Goal: Task Accomplishment & Management: Use online tool/utility

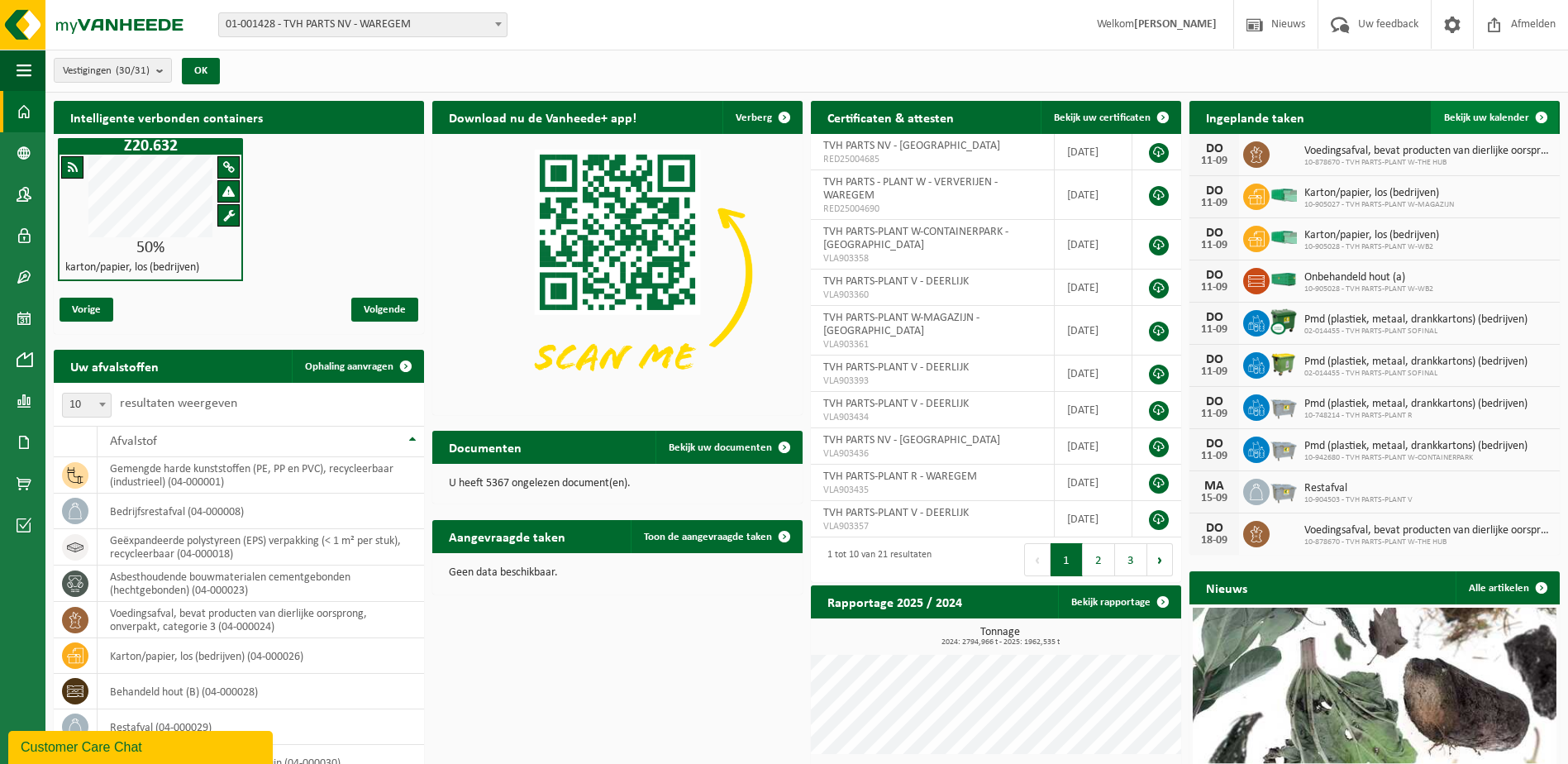
click at [1540, 108] on span at bounding box center [1541, 117] width 33 height 33
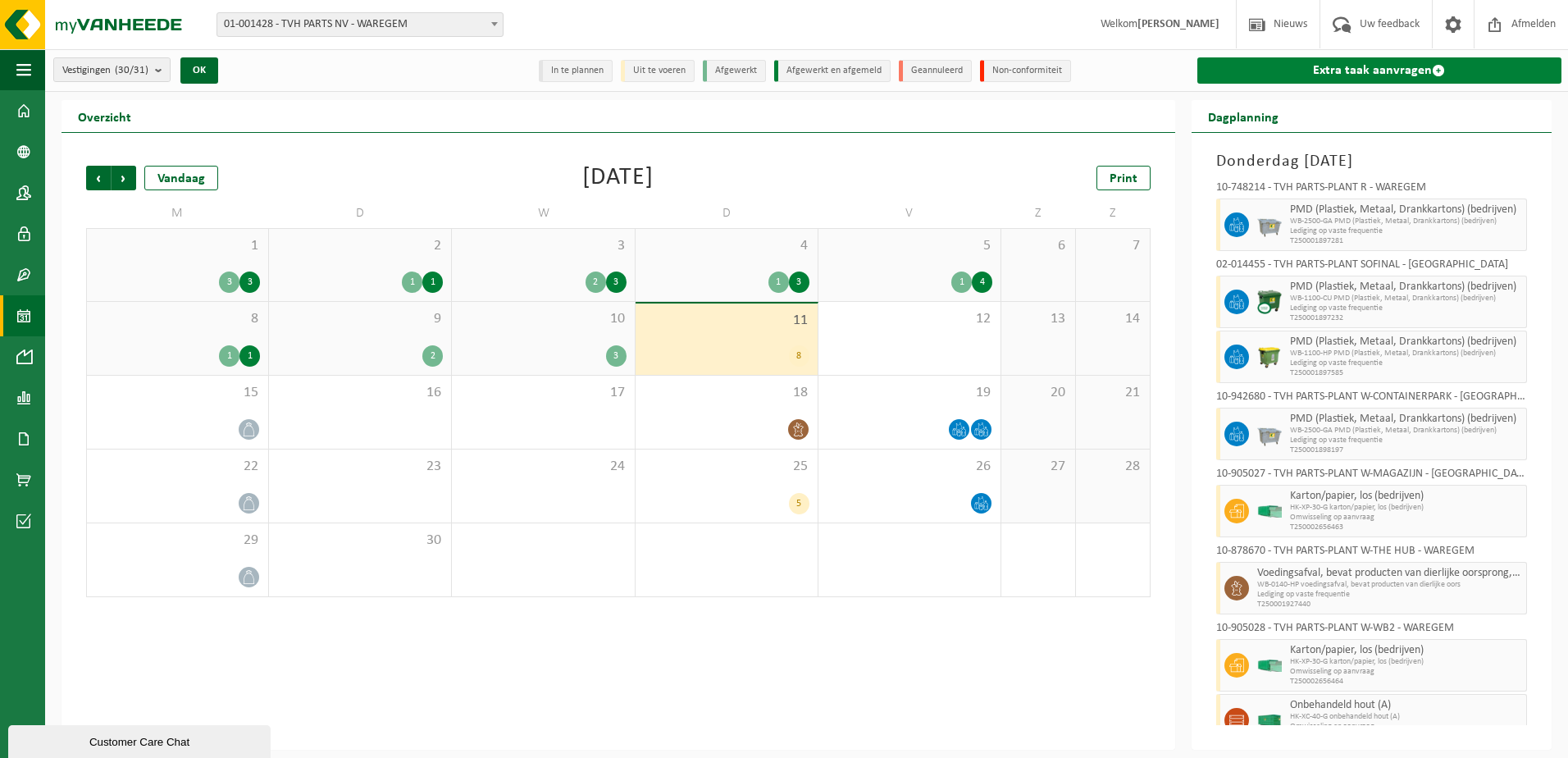
click at [1438, 69] on span at bounding box center [1438, 70] width 13 height 13
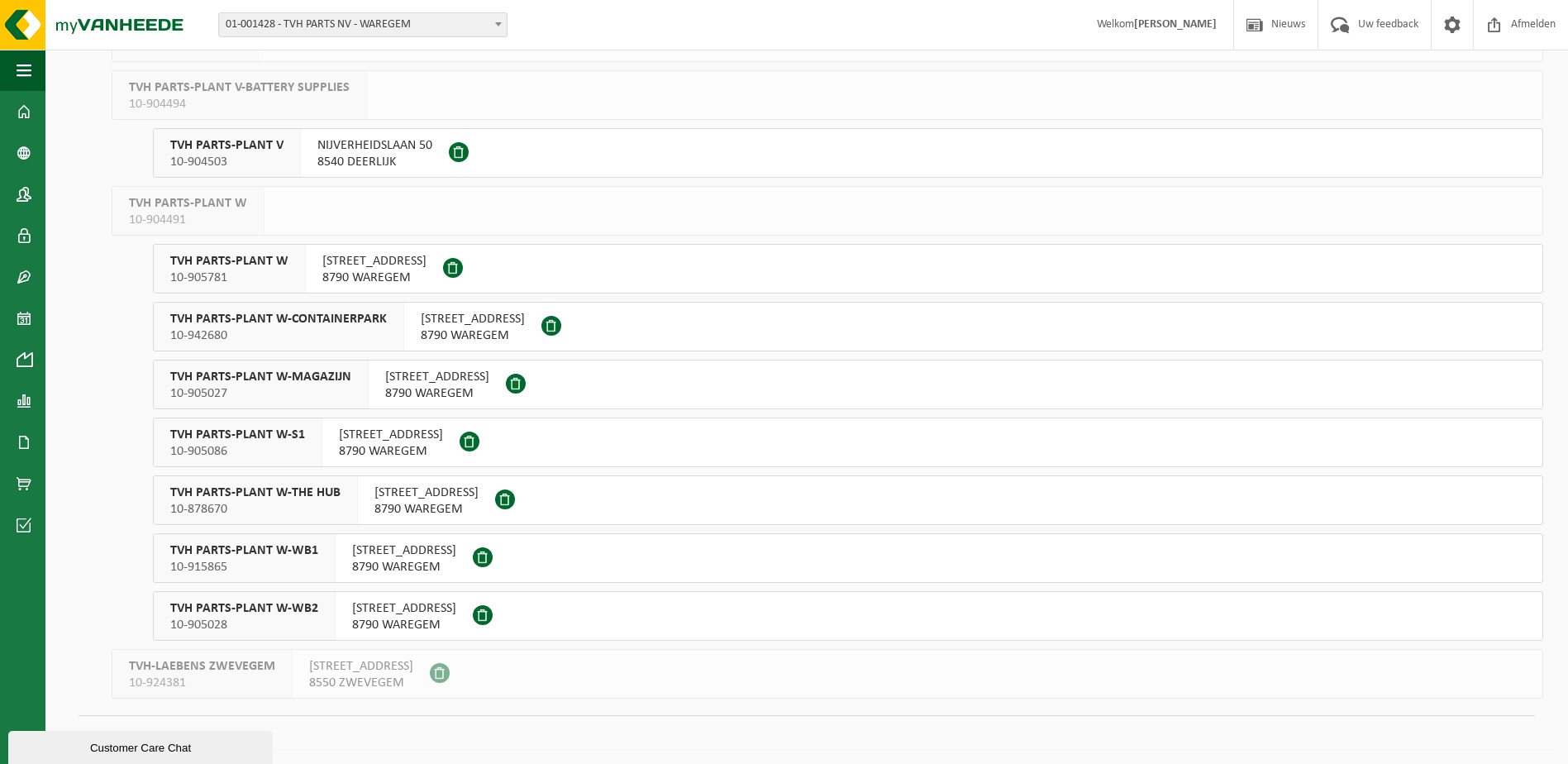
scroll to position [1193, 0]
click at [289, 389] on span "10-905027" at bounding box center [261, 392] width 181 height 17
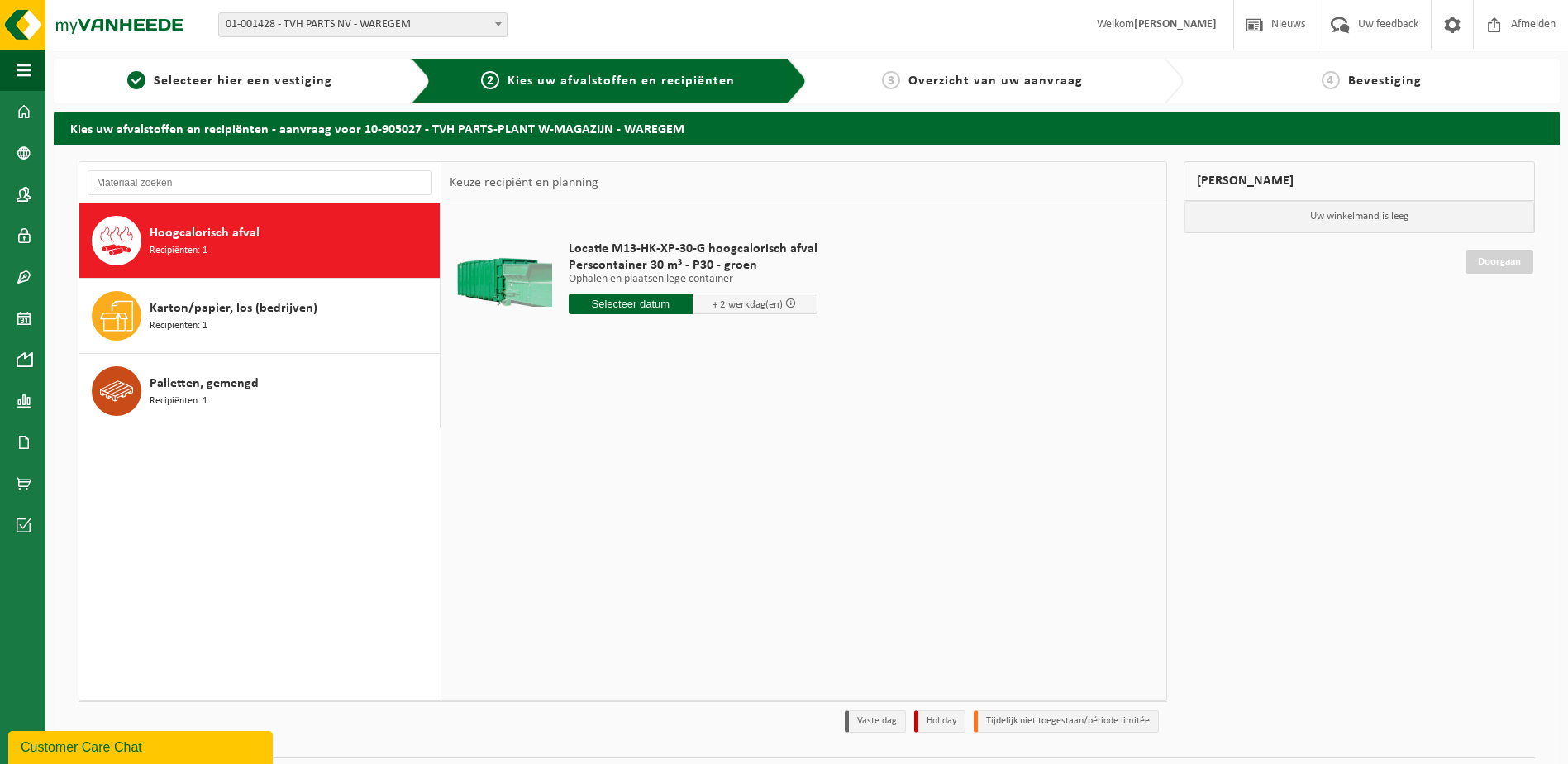
click at [187, 221] on div "Hoogcalorisch afval Recipiënten: 1" at bounding box center [293, 241] width 286 height 50
click at [643, 306] on input "text" at bounding box center [630, 303] width 125 height 20
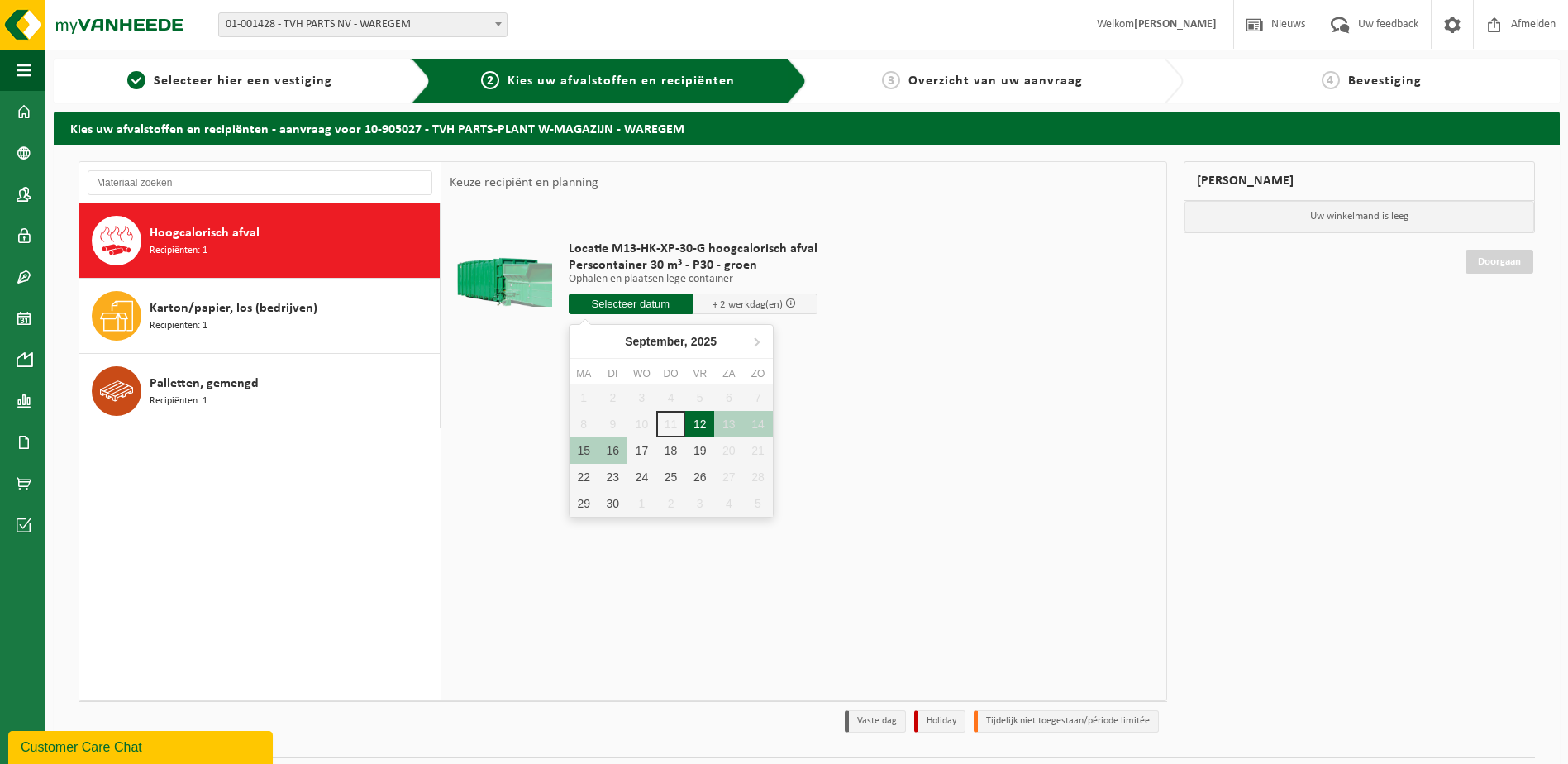
click at [696, 431] on div "12" at bounding box center [699, 424] width 29 height 27
type input "Van 2025-09-12"
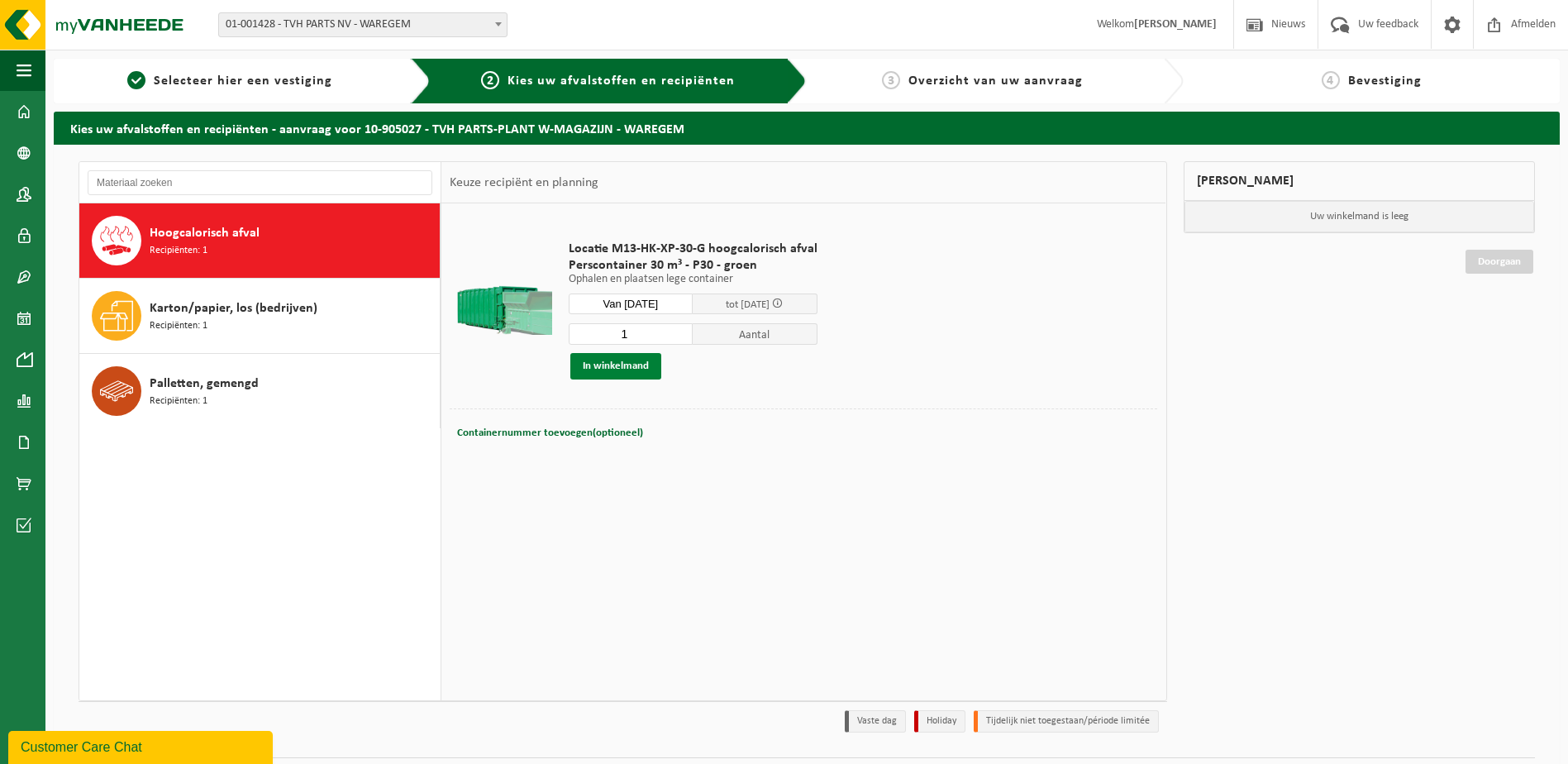
click at [594, 372] on button "In winkelmand" at bounding box center [615, 366] width 91 height 27
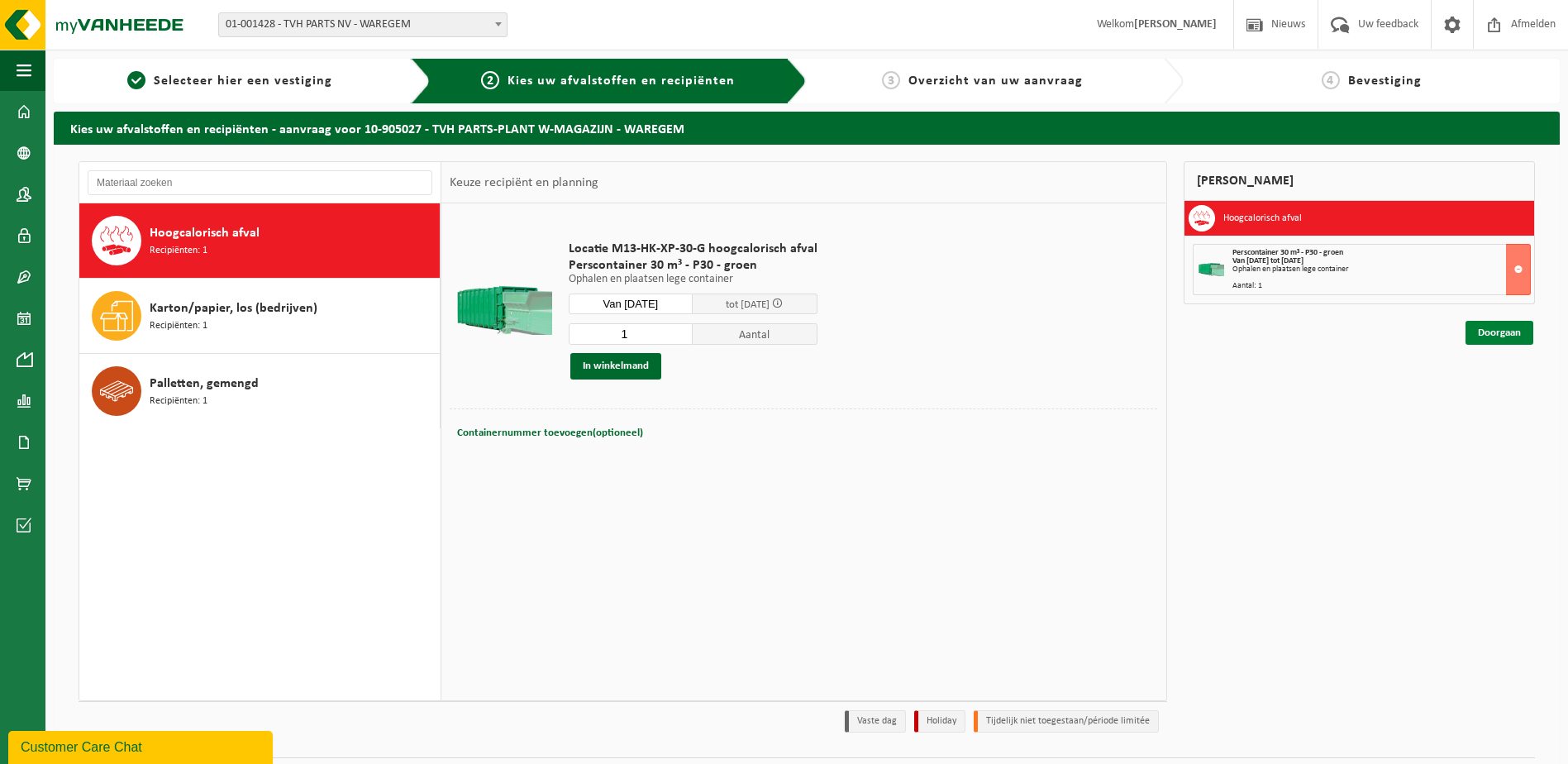
click at [1511, 332] on link "Doorgaan" at bounding box center [1499, 332] width 68 height 24
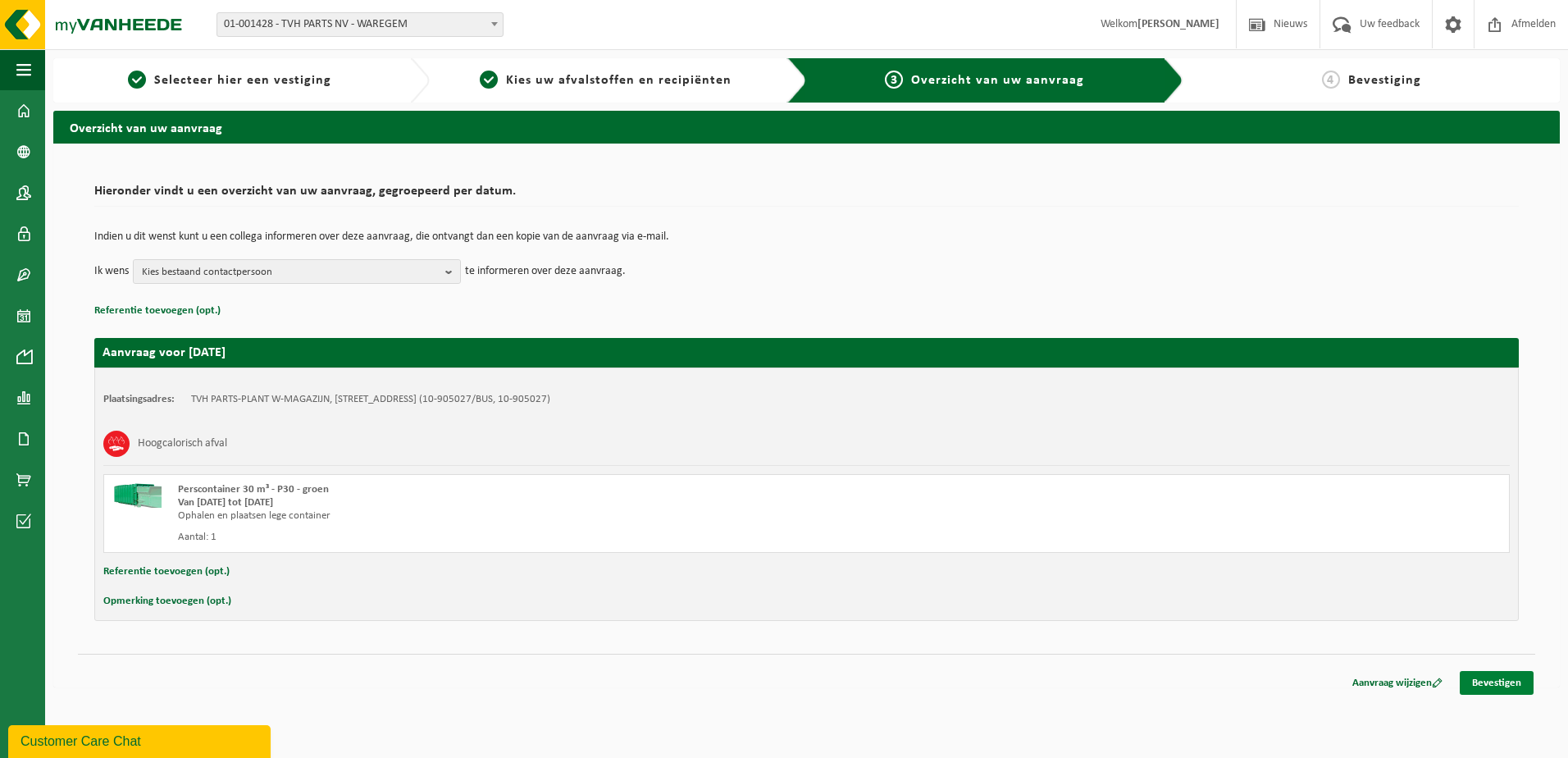
click at [1502, 676] on link "Bevestigen" at bounding box center [1497, 683] width 74 height 24
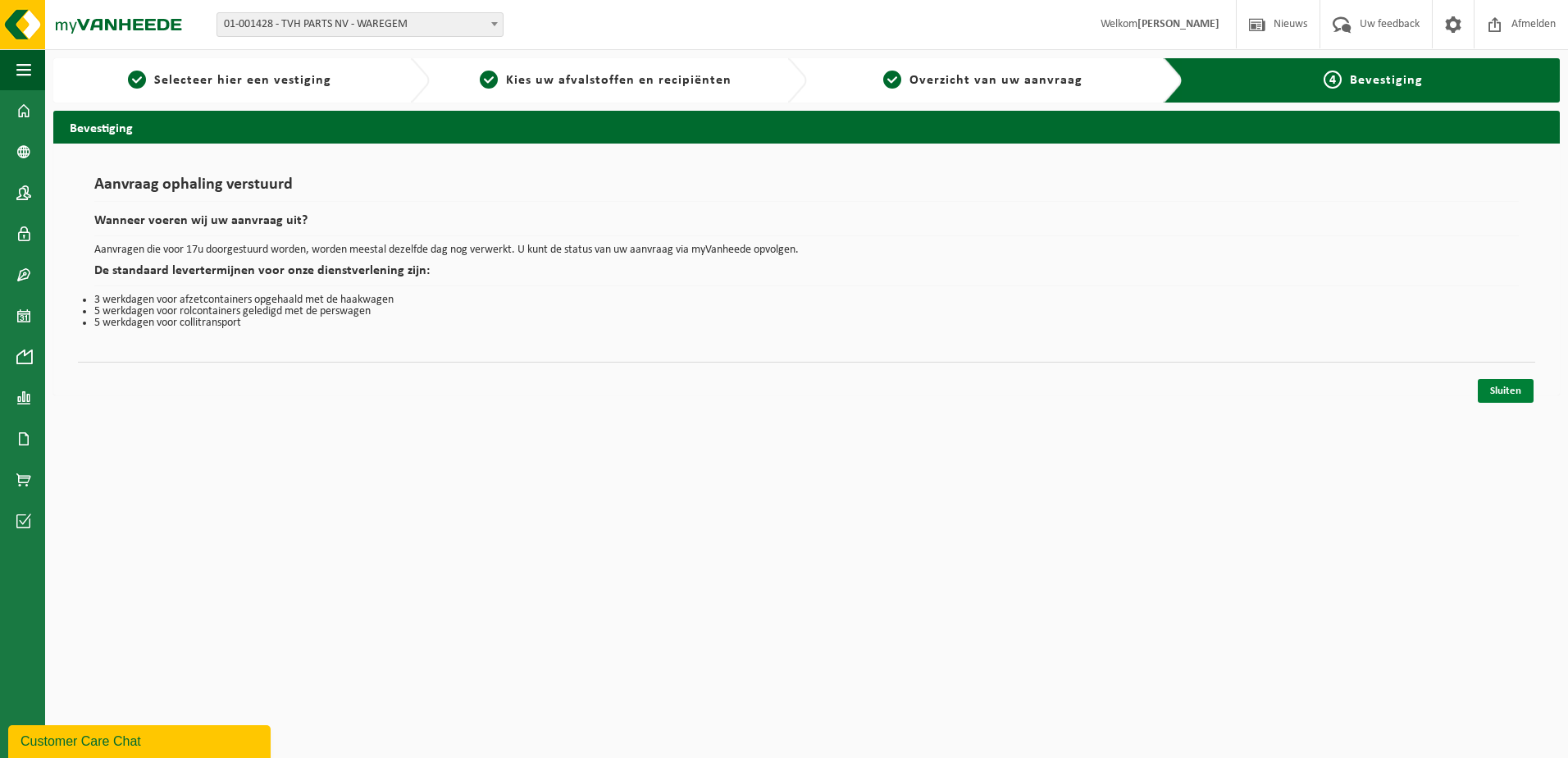
click at [1502, 385] on link "Sluiten" at bounding box center [1506, 390] width 56 height 24
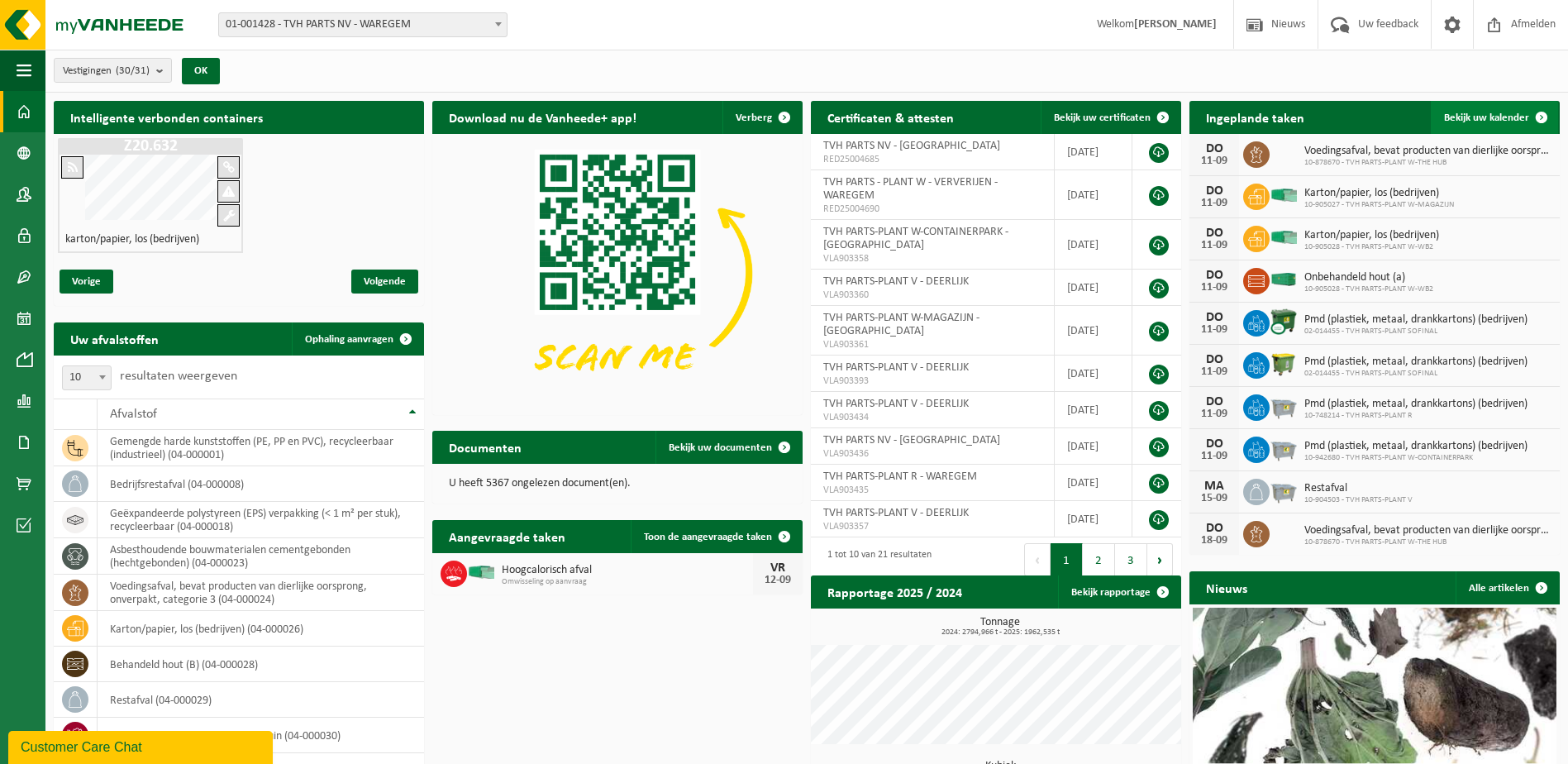
click at [1543, 112] on span at bounding box center [1541, 117] width 33 height 33
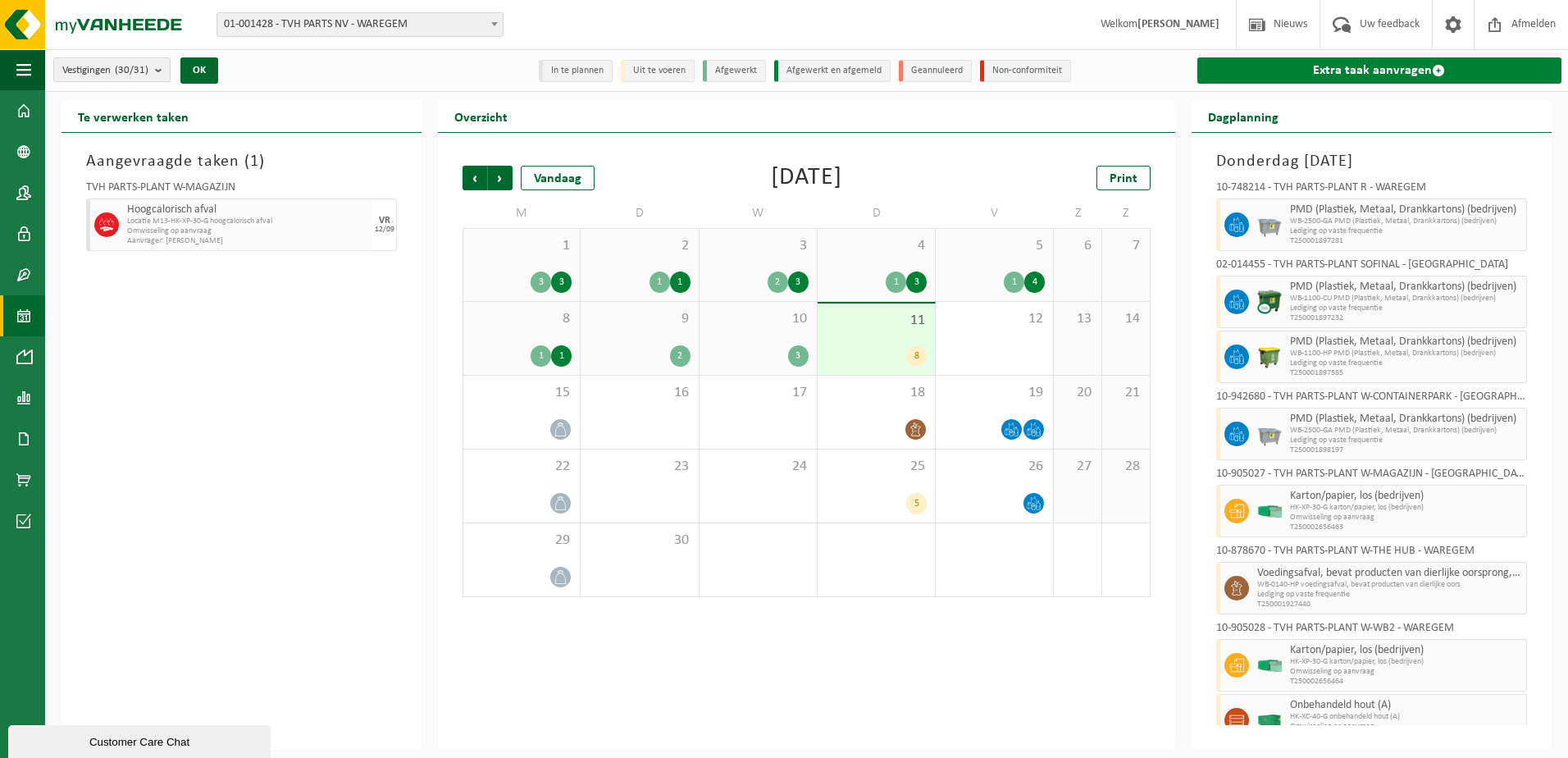
click at [1436, 71] on span at bounding box center [1438, 70] width 13 height 13
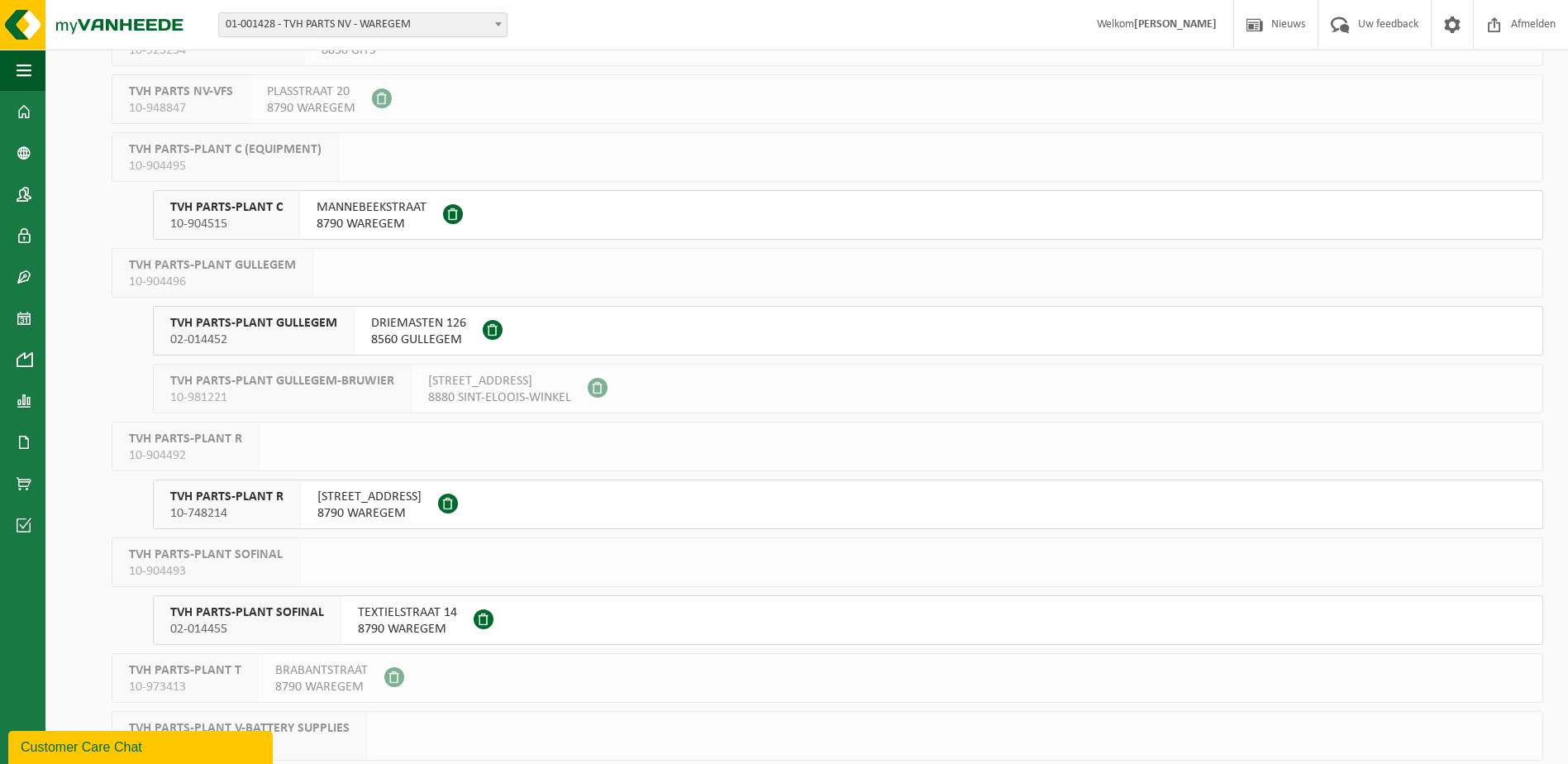
scroll to position [579, 0]
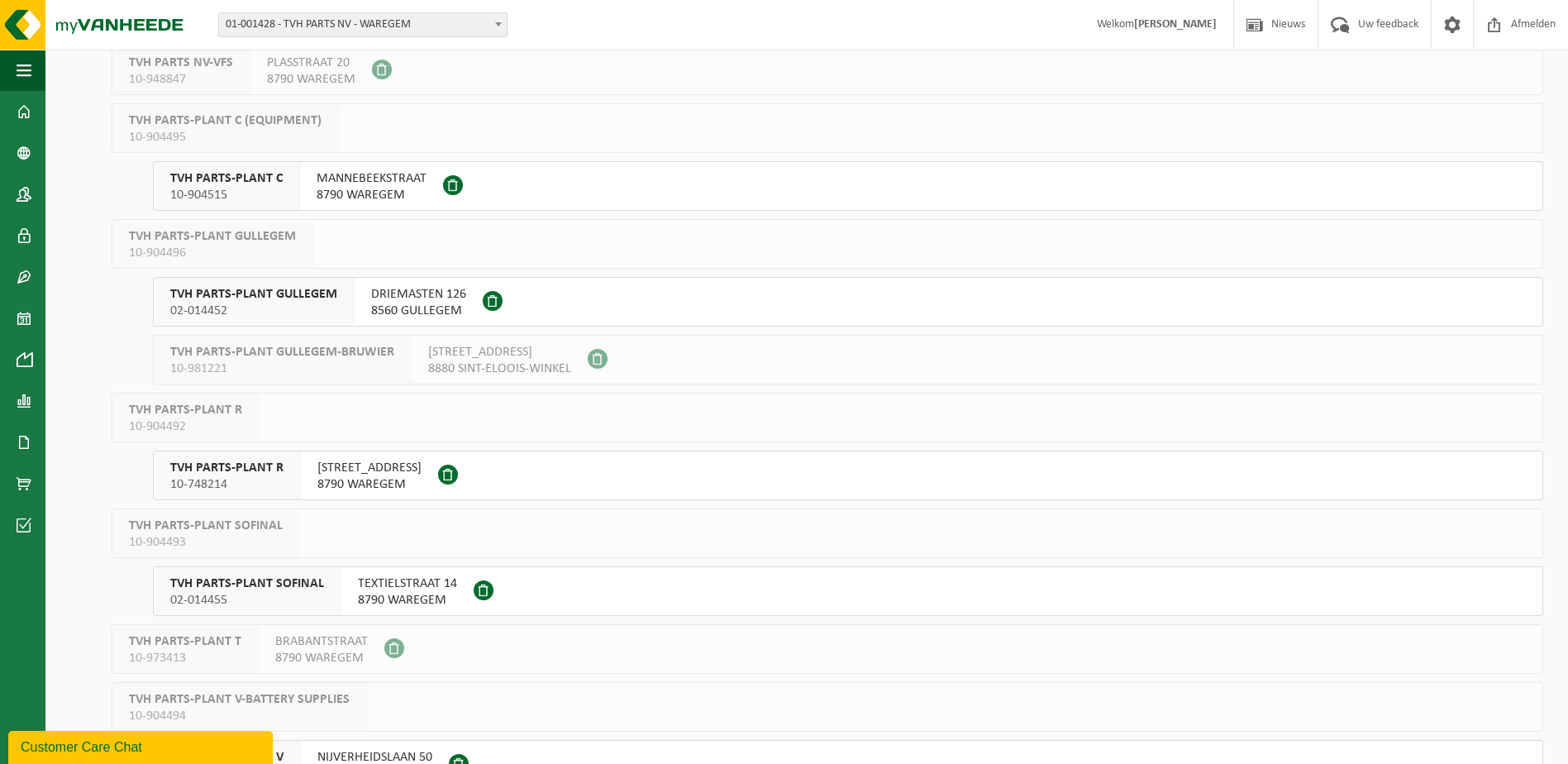
click at [255, 465] on span "TVH PARTS-PLANT R" at bounding box center [227, 468] width 113 height 17
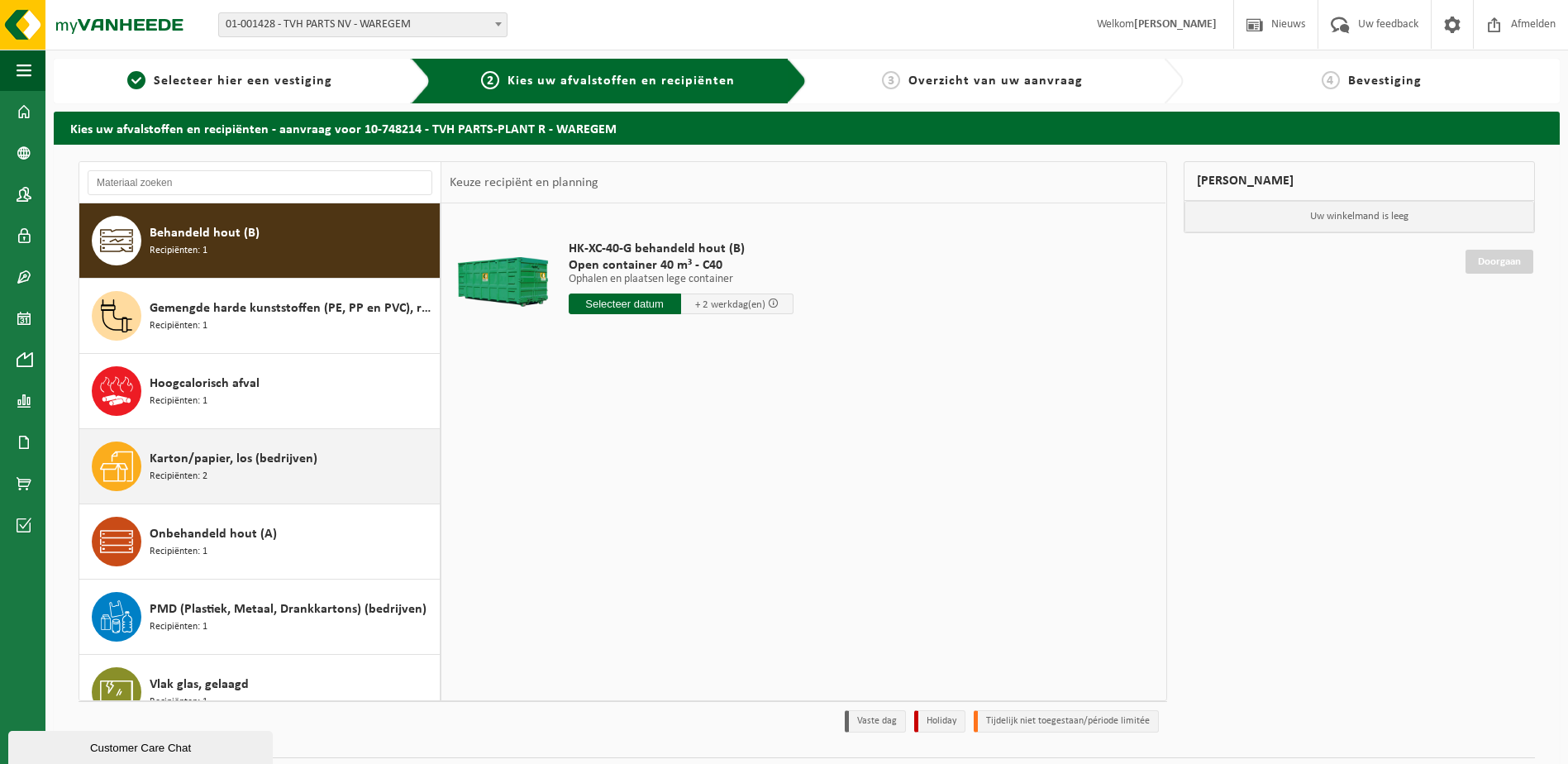
click at [257, 455] on span "Karton/papier, los (bedrijven)" at bounding box center [233, 459] width 168 height 19
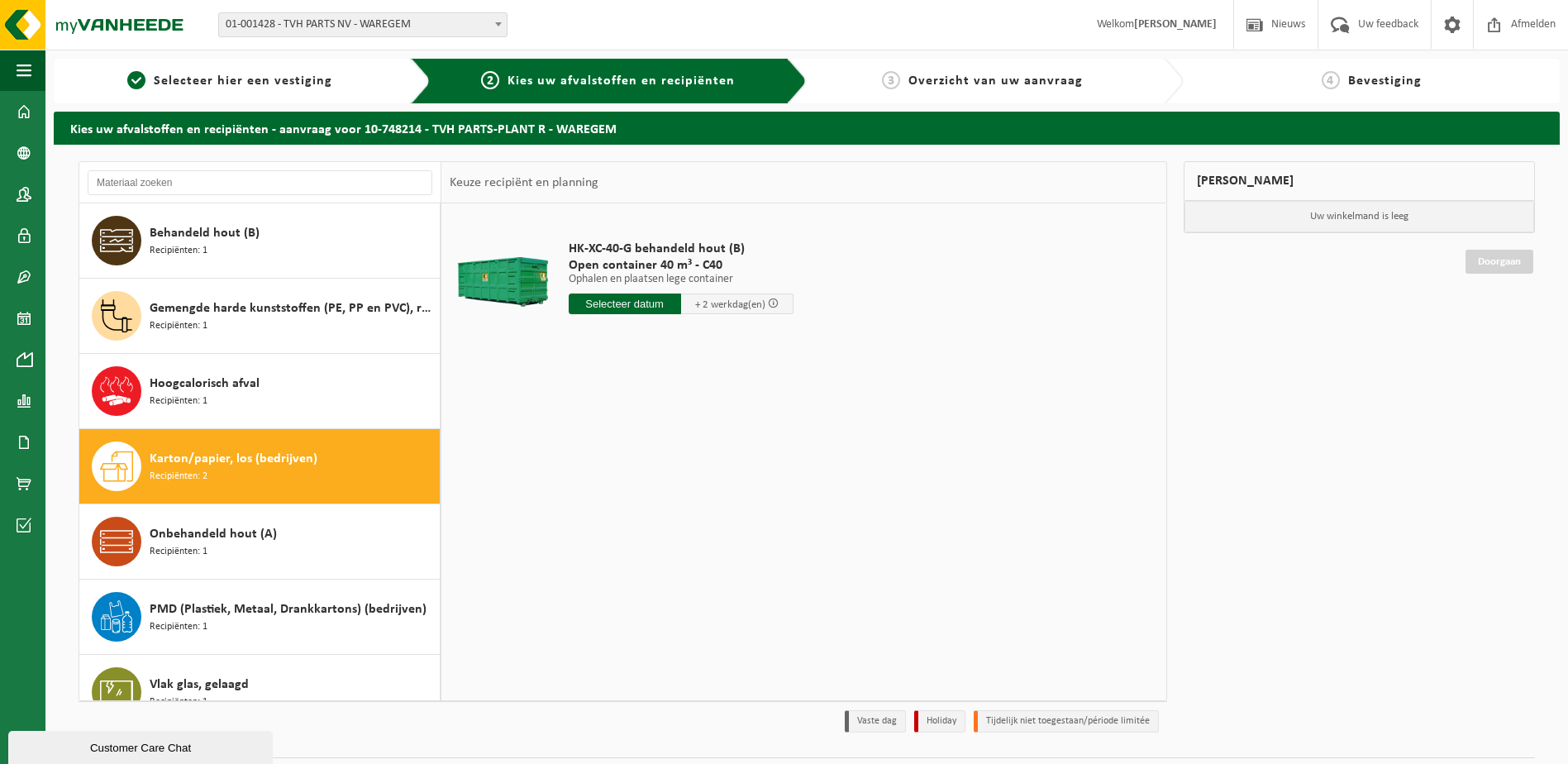
scroll to position [180, 0]
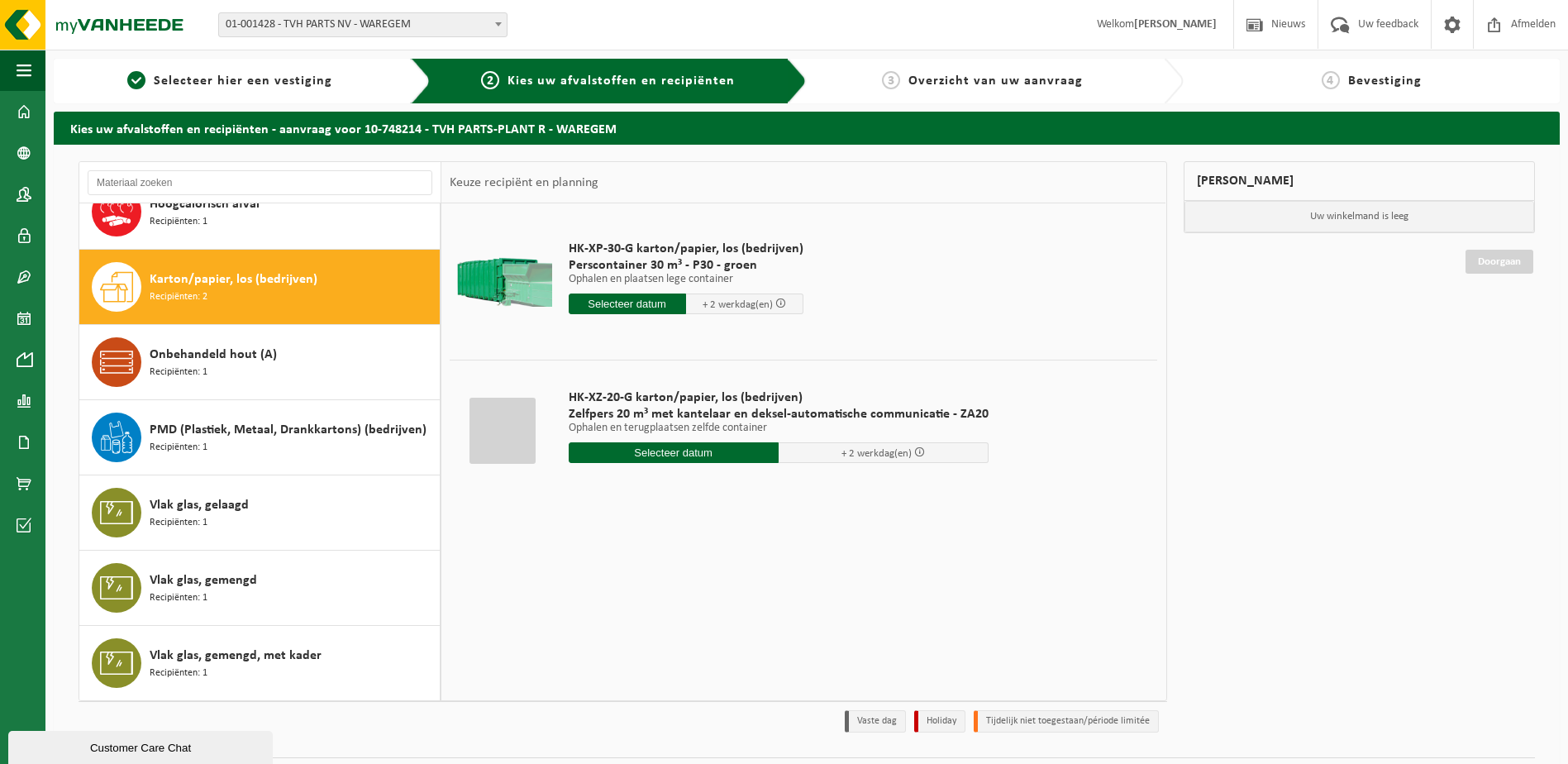
click at [628, 302] on input "text" at bounding box center [627, 303] width 118 height 20
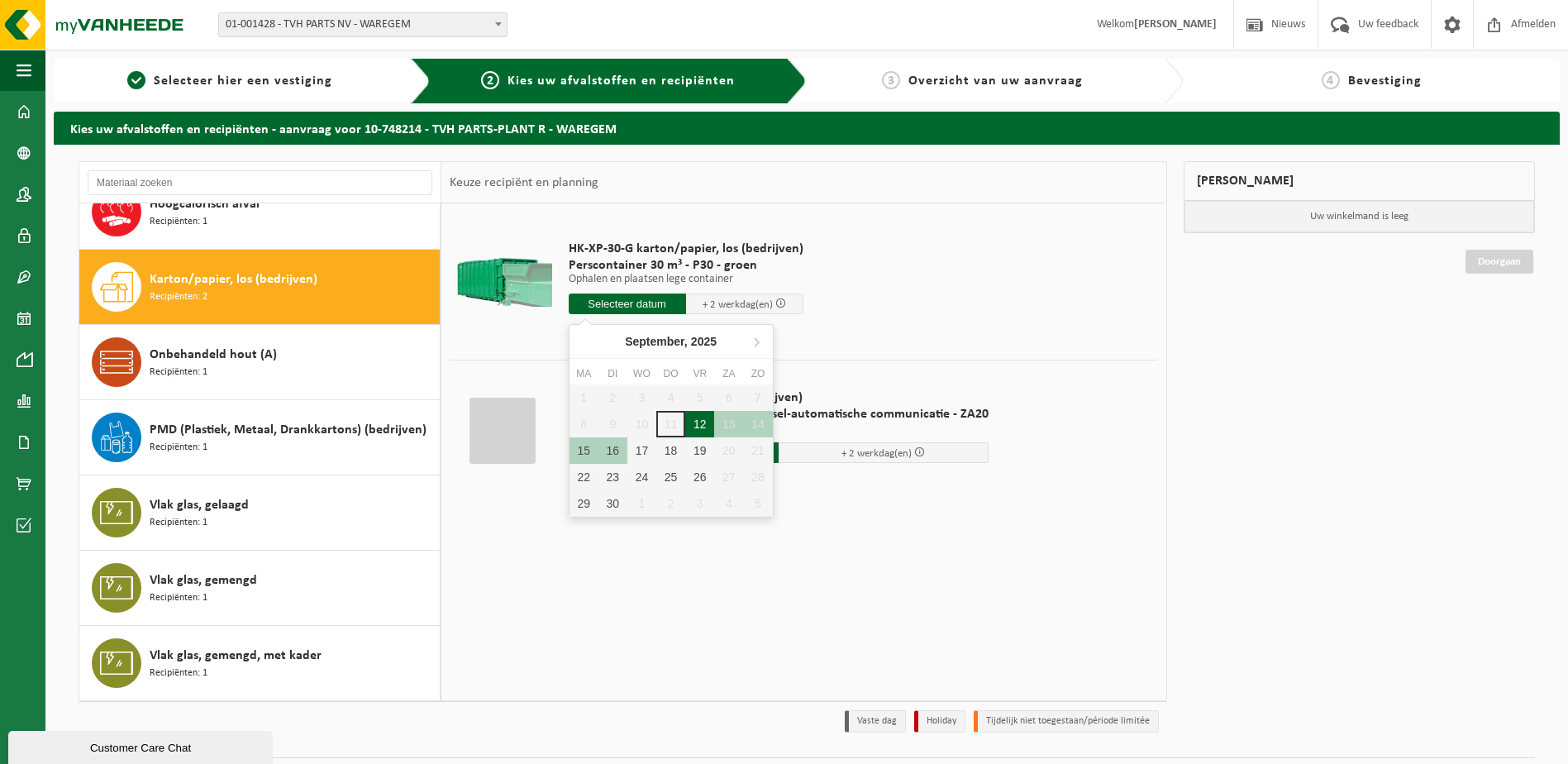
click at [702, 421] on div "12" at bounding box center [699, 424] width 29 height 27
type input "Van [DATE]"
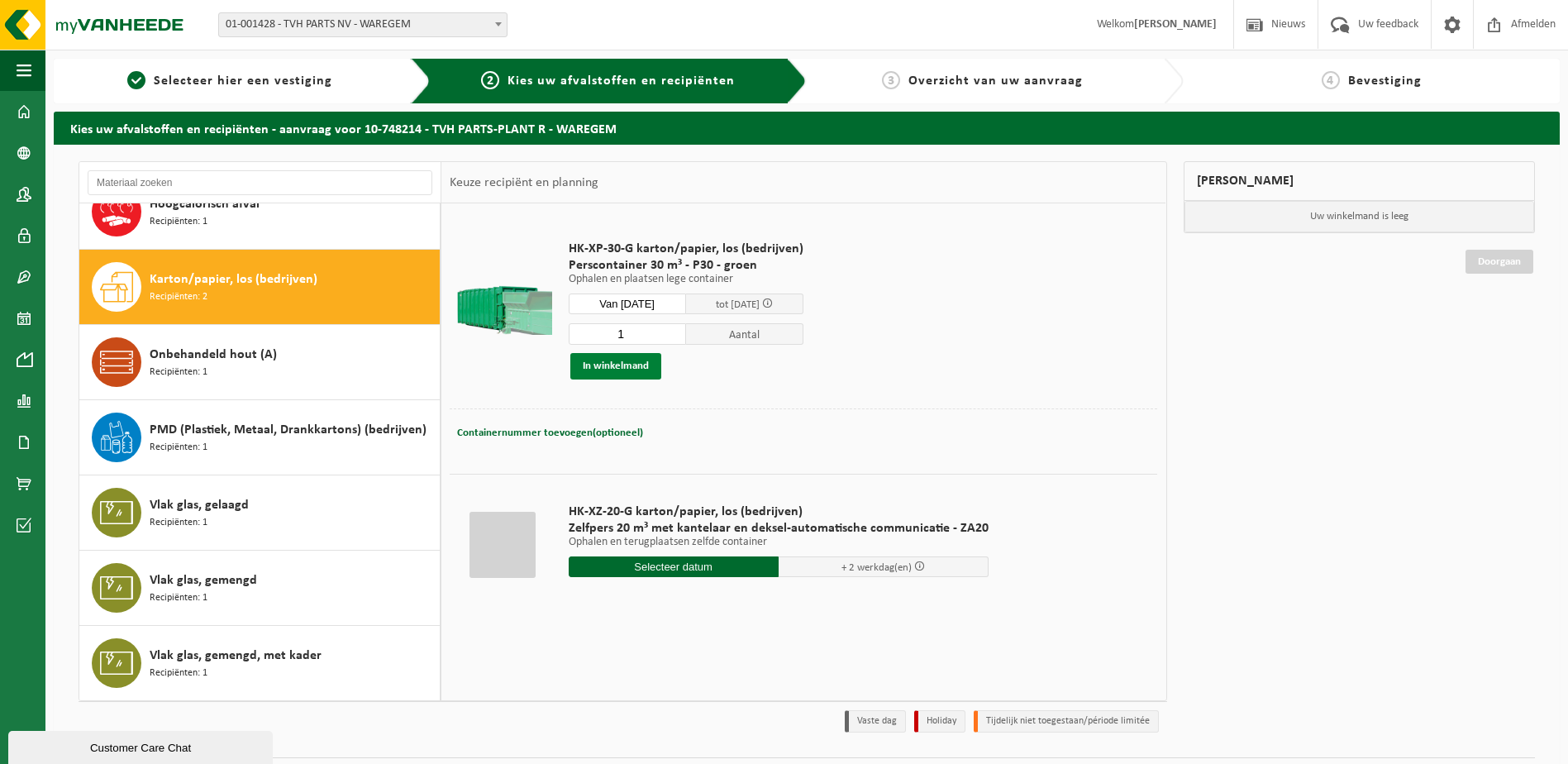
click at [613, 361] on button "In winkelmand" at bounding box center [615, 366] width 91 height 27
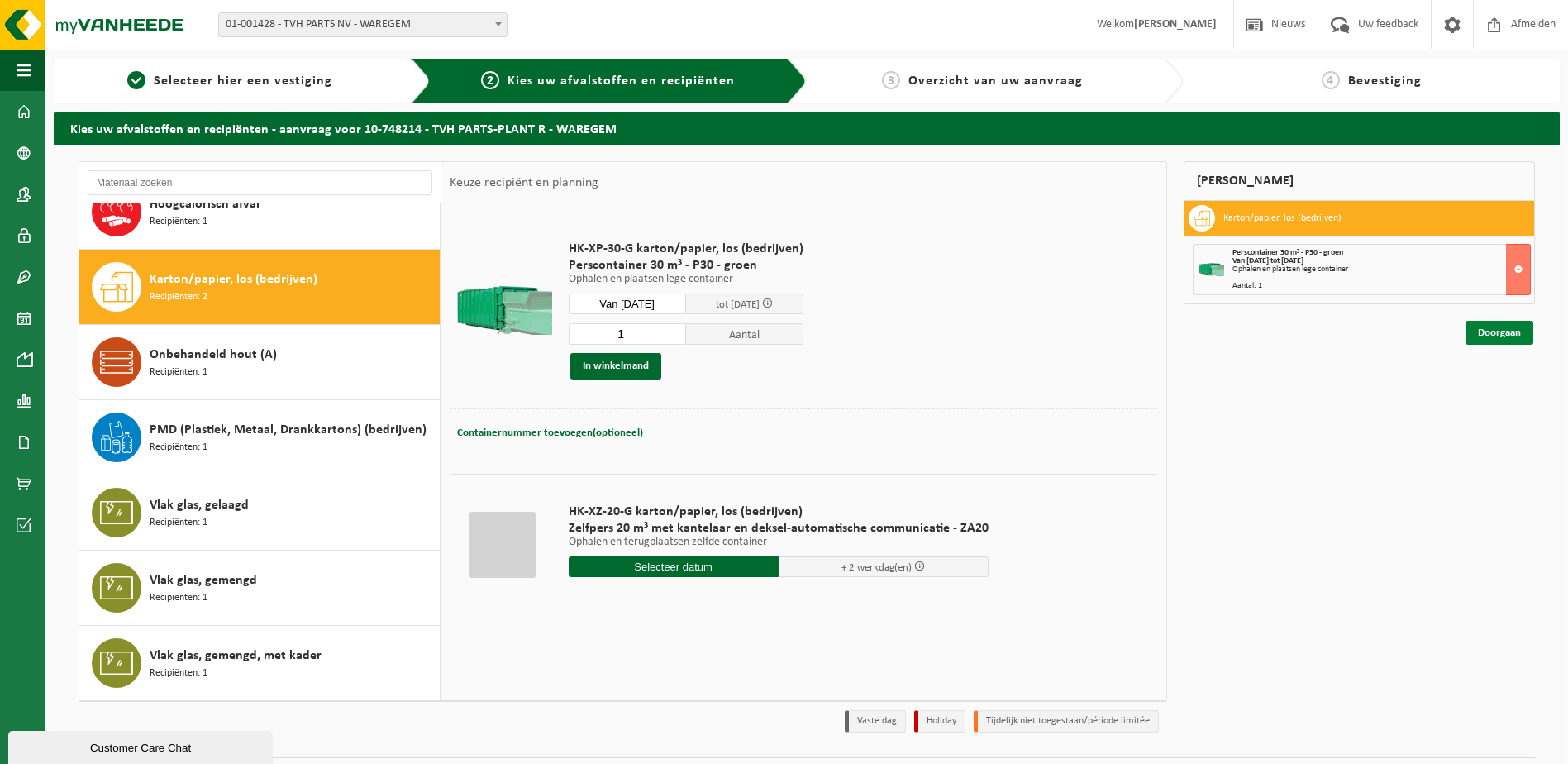
click at [1512, 332] on link "Doorgaan" at bounding box center [1499, 332] width 68 height 24
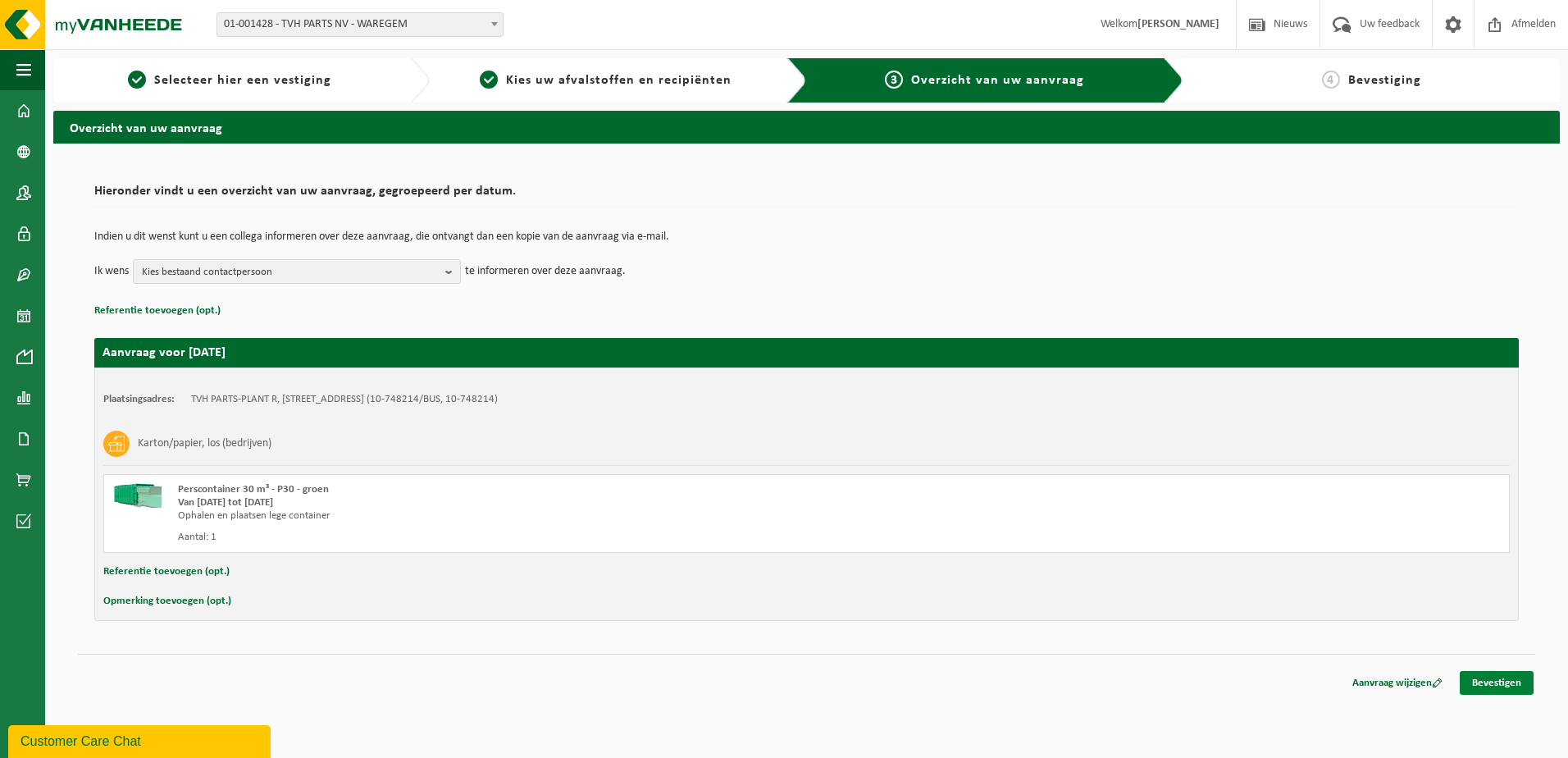
click at [1506, 682] on link "Bevestigen" at bounding box center [1497, 683] width 74 height 24
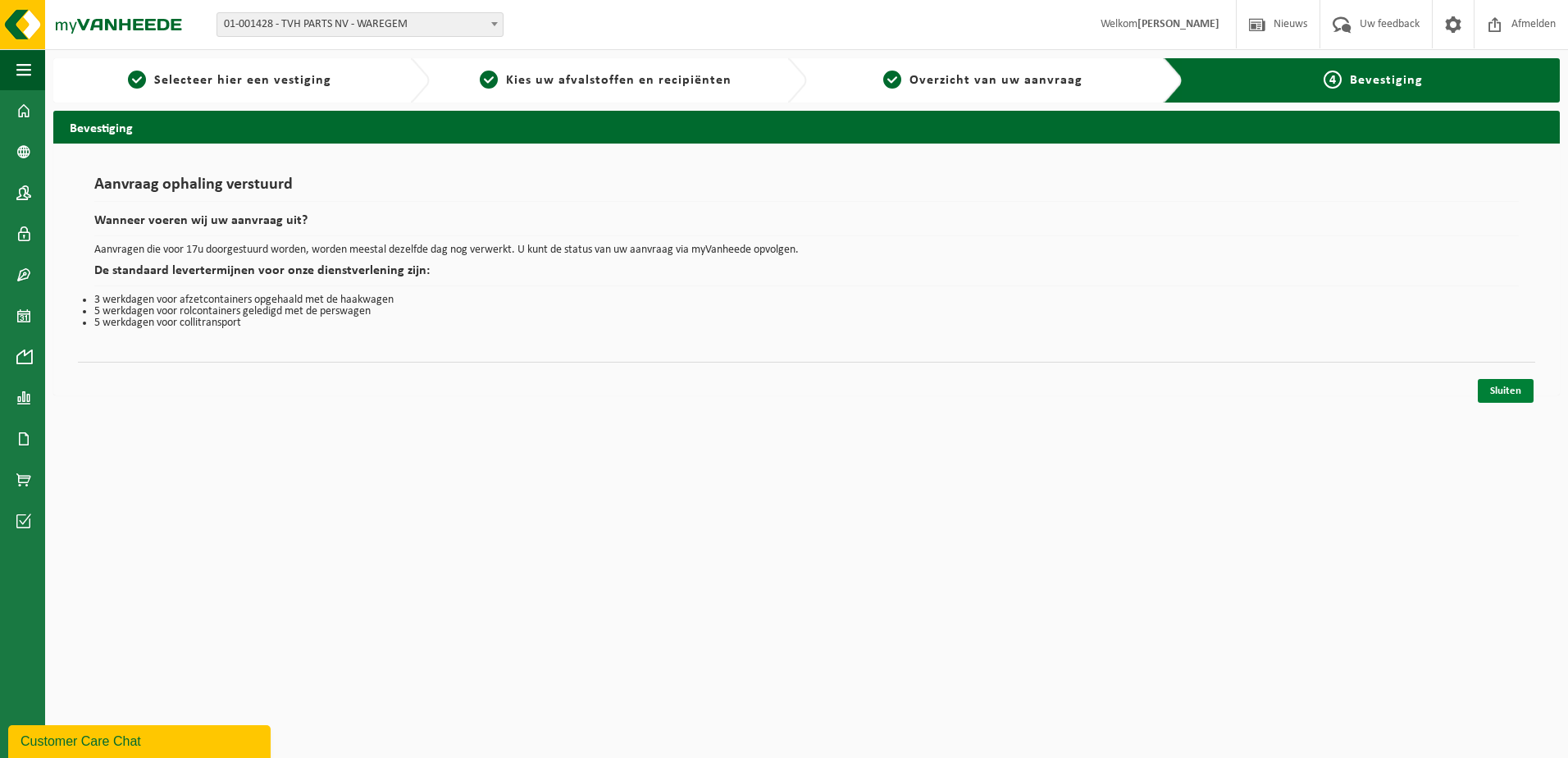
click at [1487, 385] on link "Sluiten" at bounding box center [1506, 390] width 56 height 24
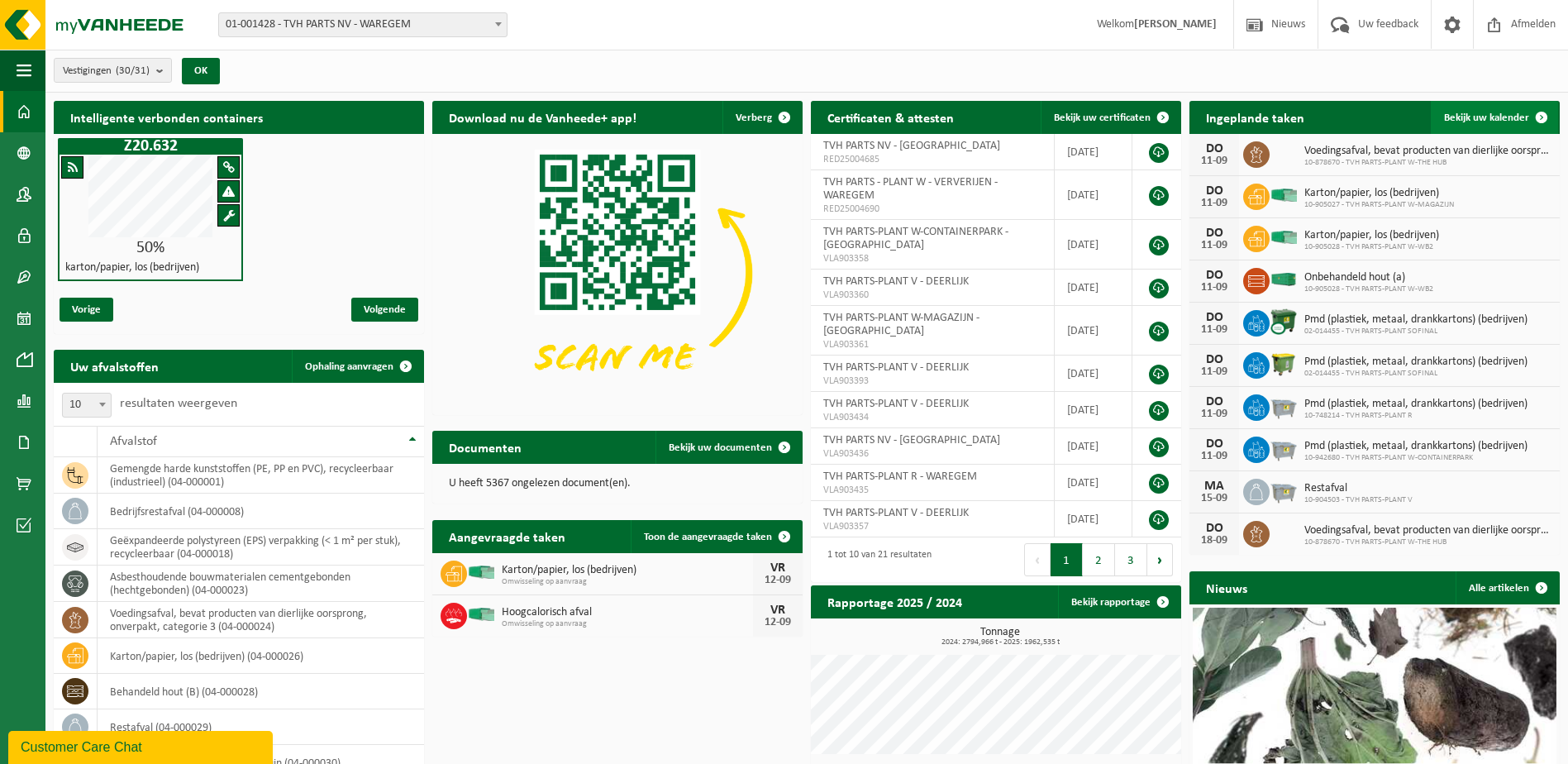
click at [1540, 110] on span at bounding box center [1541, 117] width 33 height 33
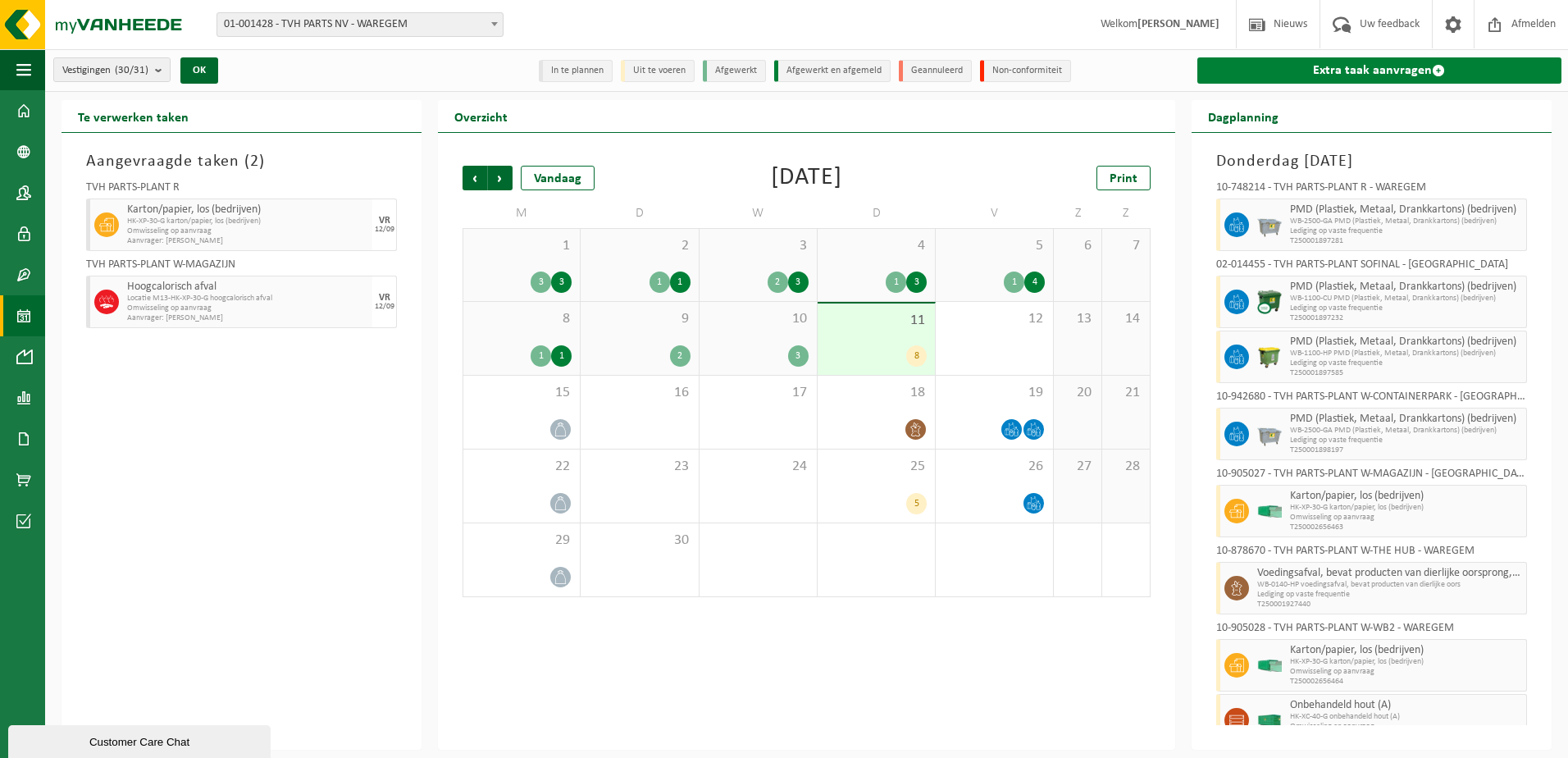
click at [1439, 71] on span at bounding box center [1438, 70] width 13 height 13
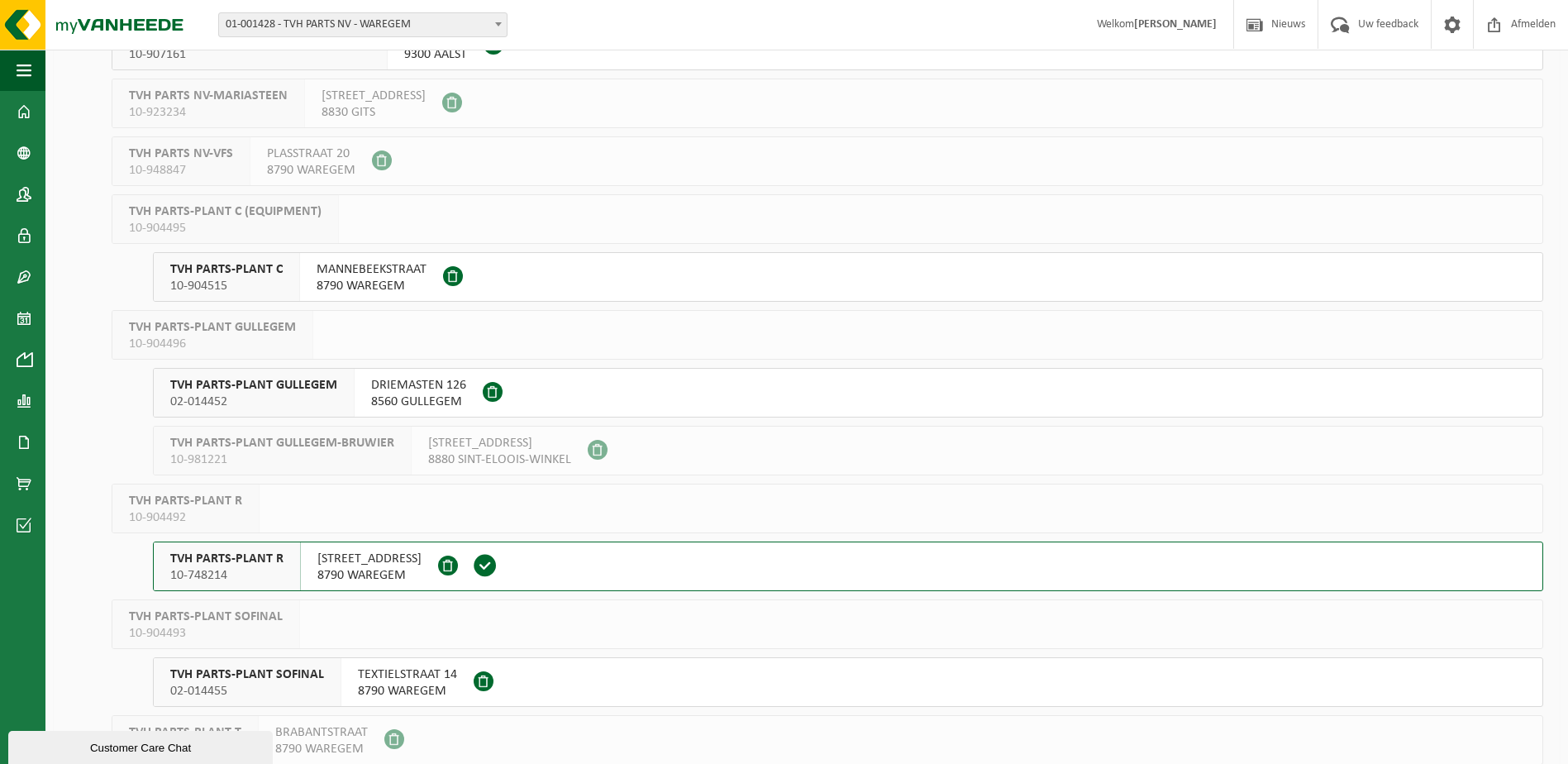
scroll to position [496, 0]
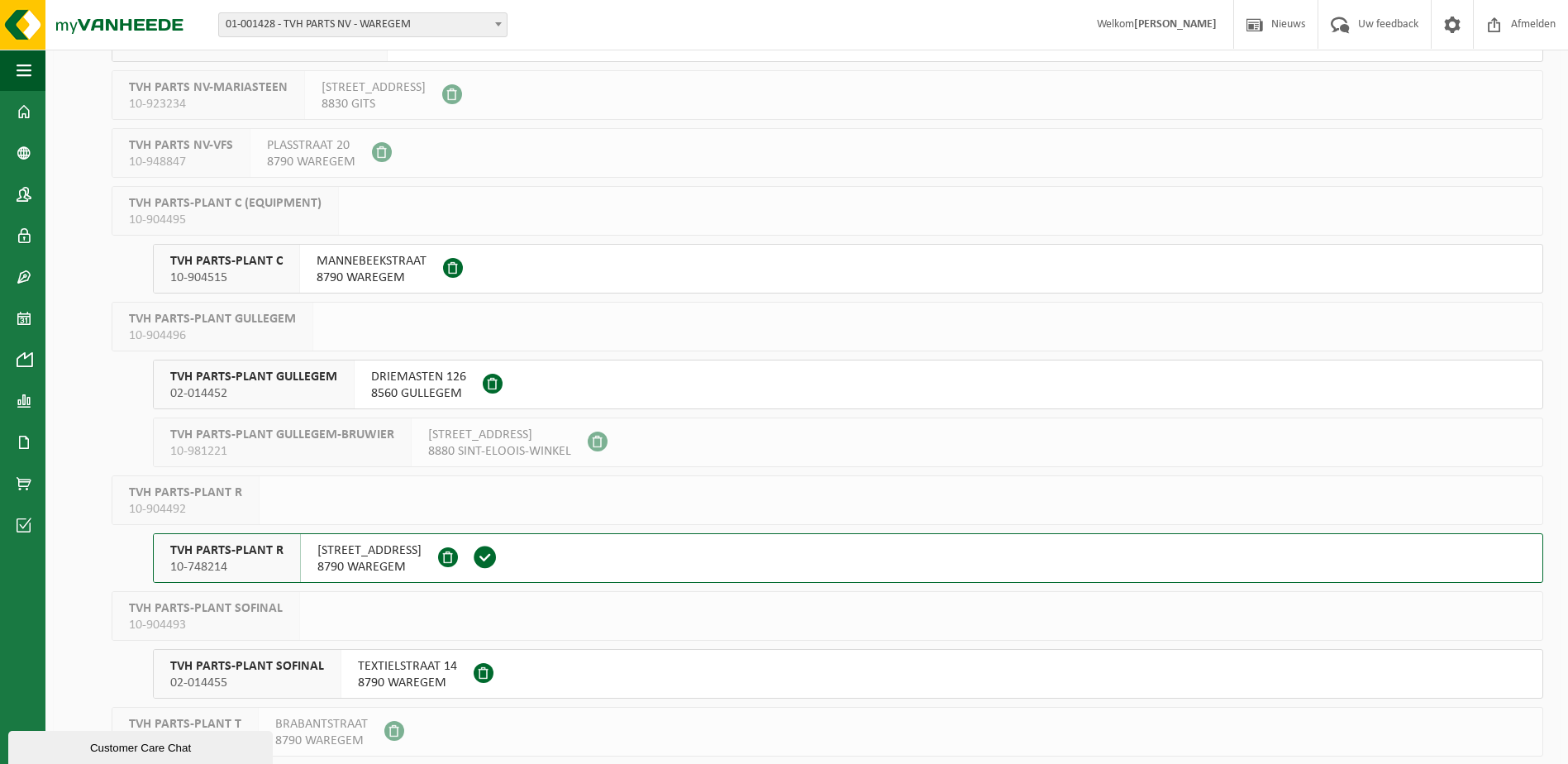
click at [275, 559] on span "10-748214" at bounding box center [227, 567] width 113 height 17
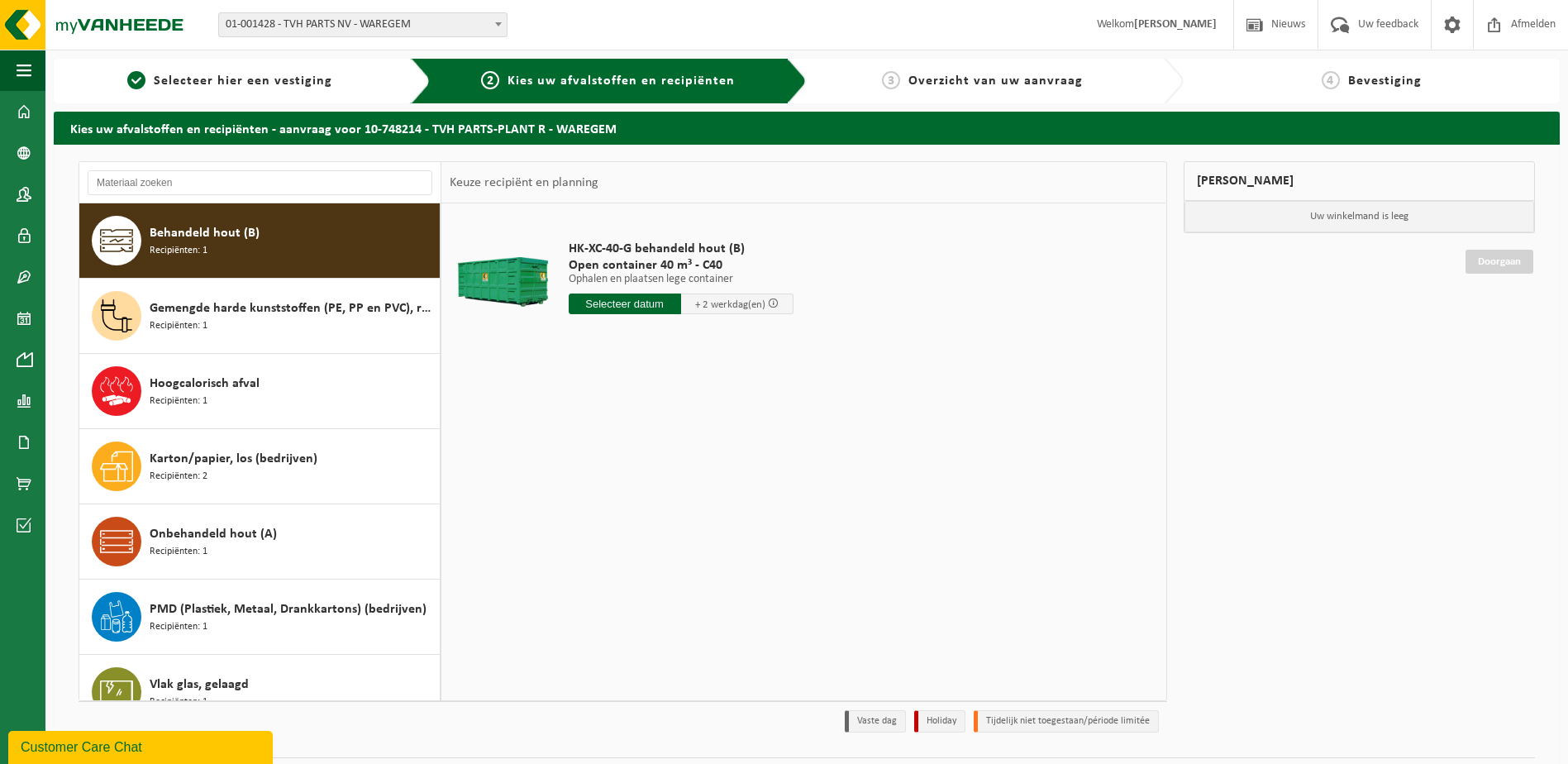
click at [633, 305] on input "text" at bounding box center [624, 303] width 112 height 20
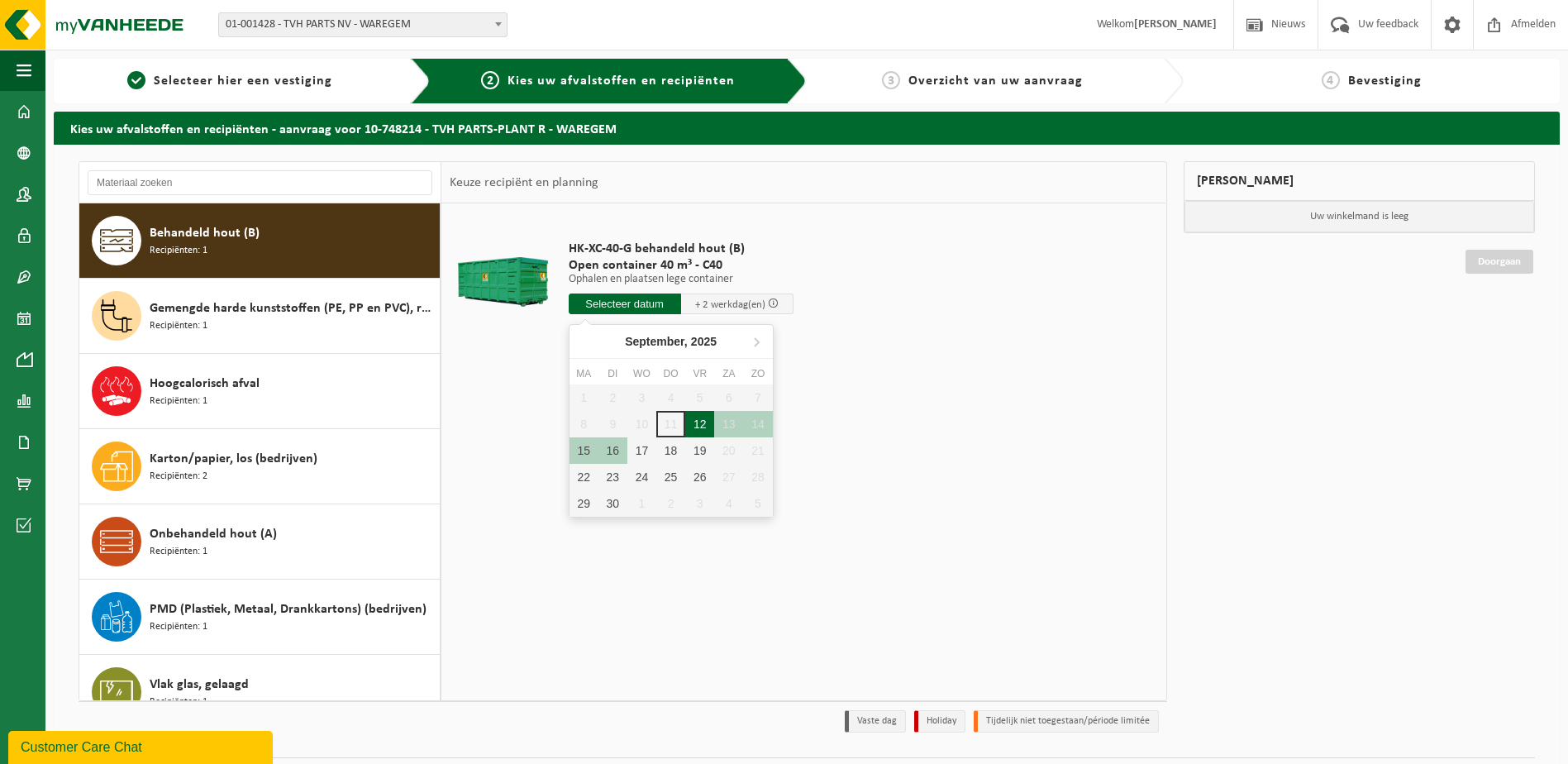
click at [702, 423] on div "12" at bounding box center [699, 424] width 29 height 27
type input "Van [DATE]"
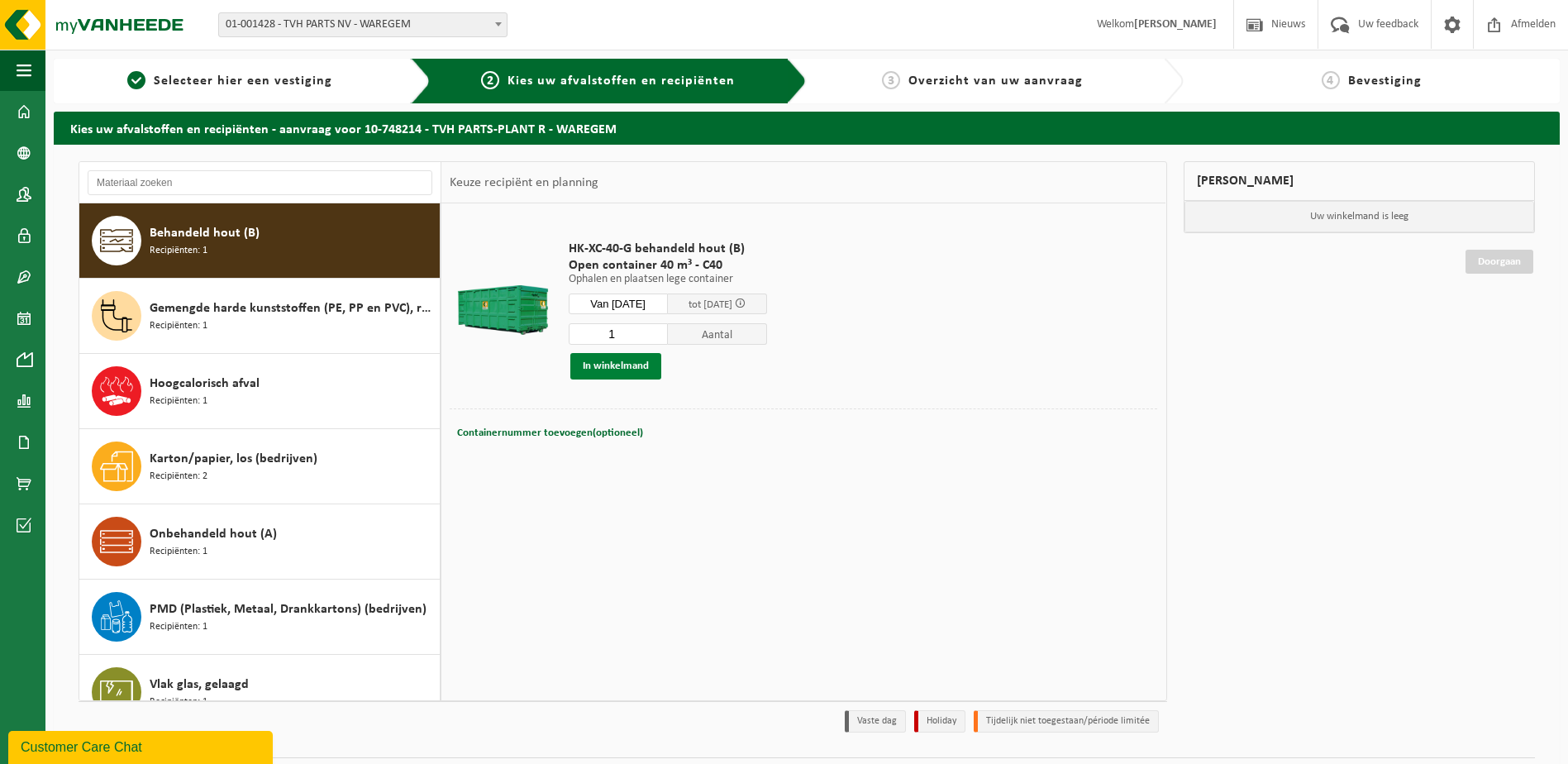
click at [610, 365] on button "In winkelmand" at bounding box center [615, 366] width 91 height 27
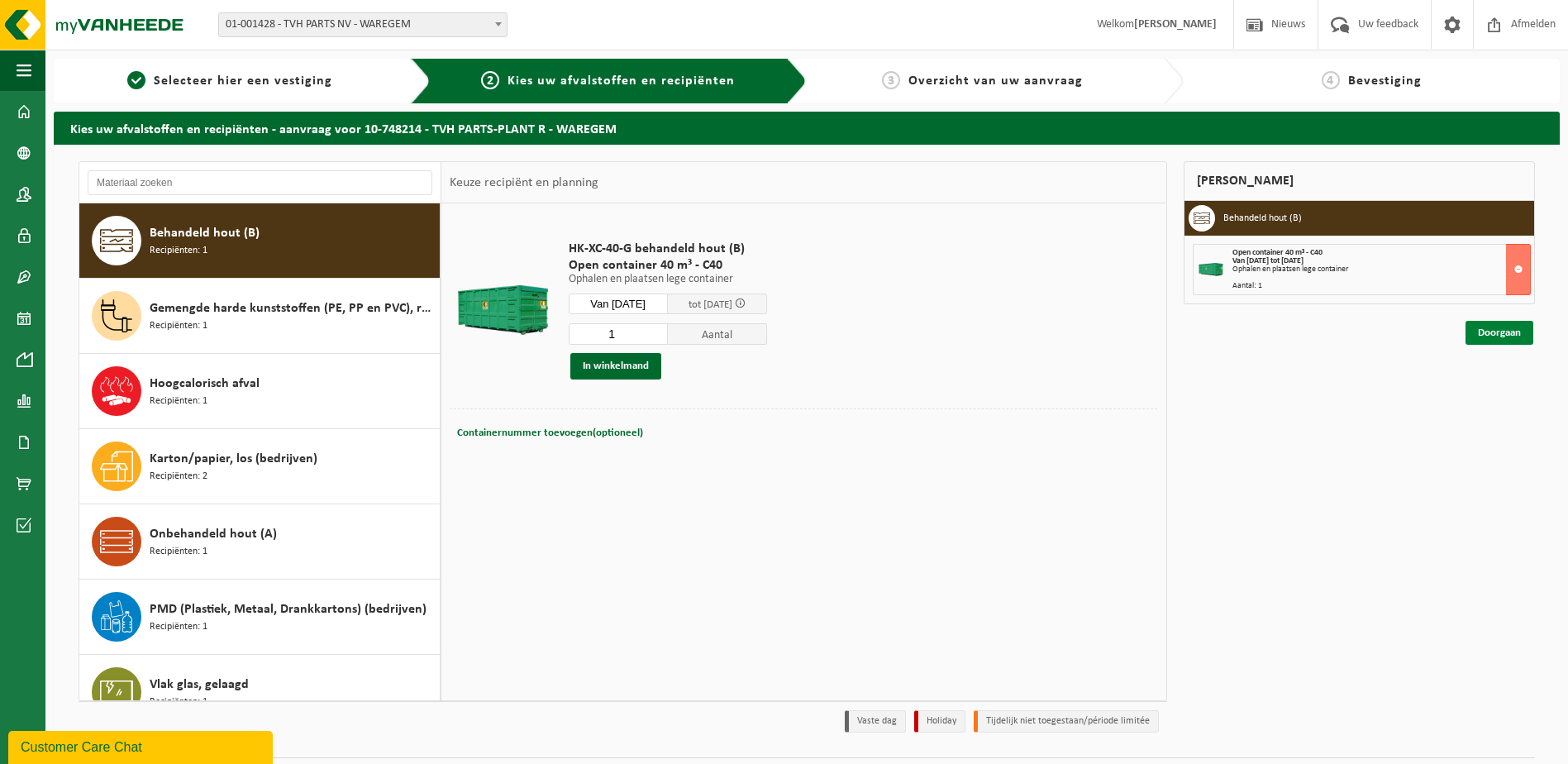
click at [1483, 325] on link "Doorgaan" at bounding box center [1499, 332] width 68 height 24
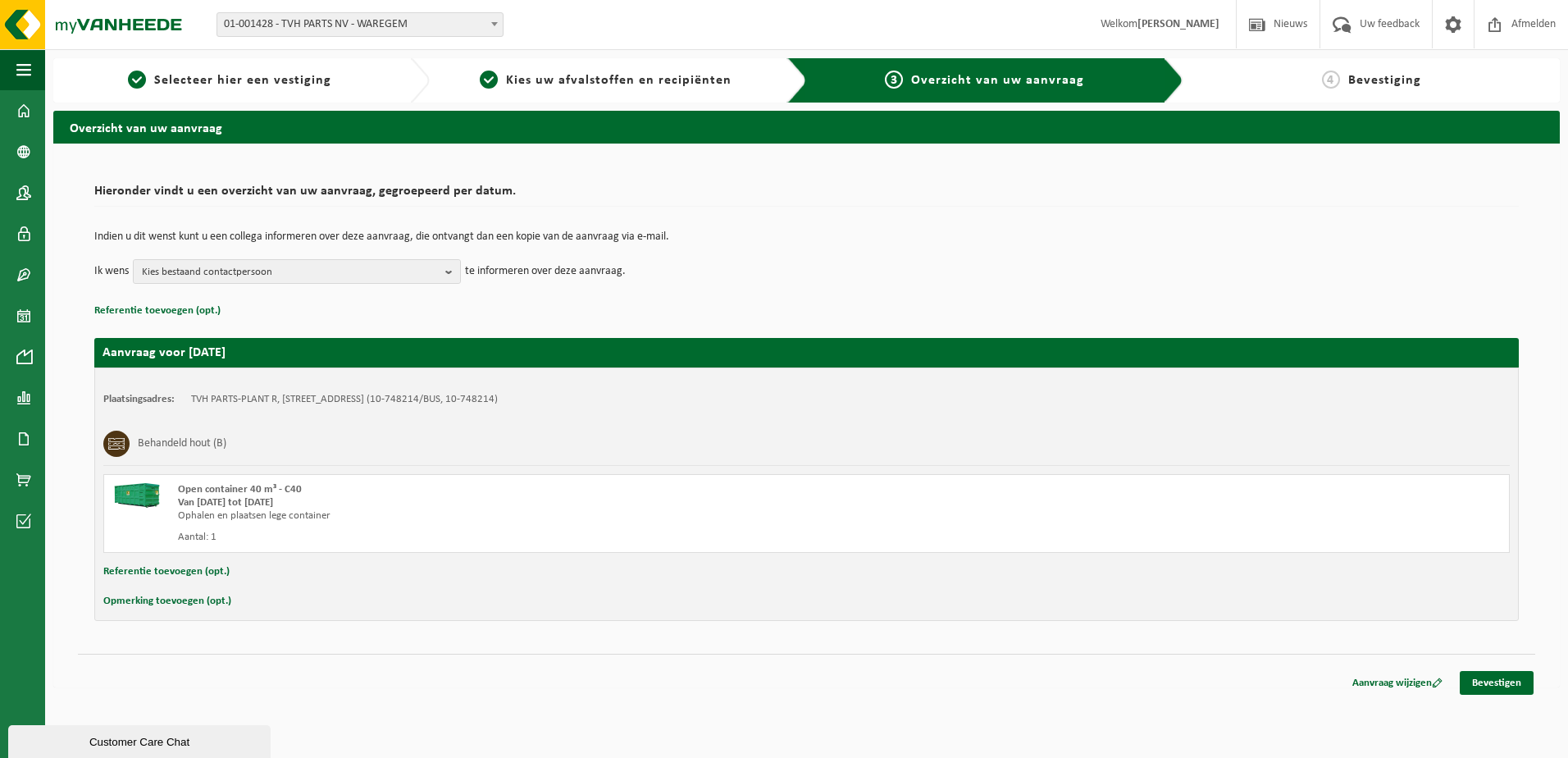
click at [1515, 669] on div "Aanvraag wijzigen Bevestigen" at bounding box center [807, 662] width 1458 height 18
click at [1513, 682] on link "Bevestigen" at bounding box center [1497, 683] width 74 height 24
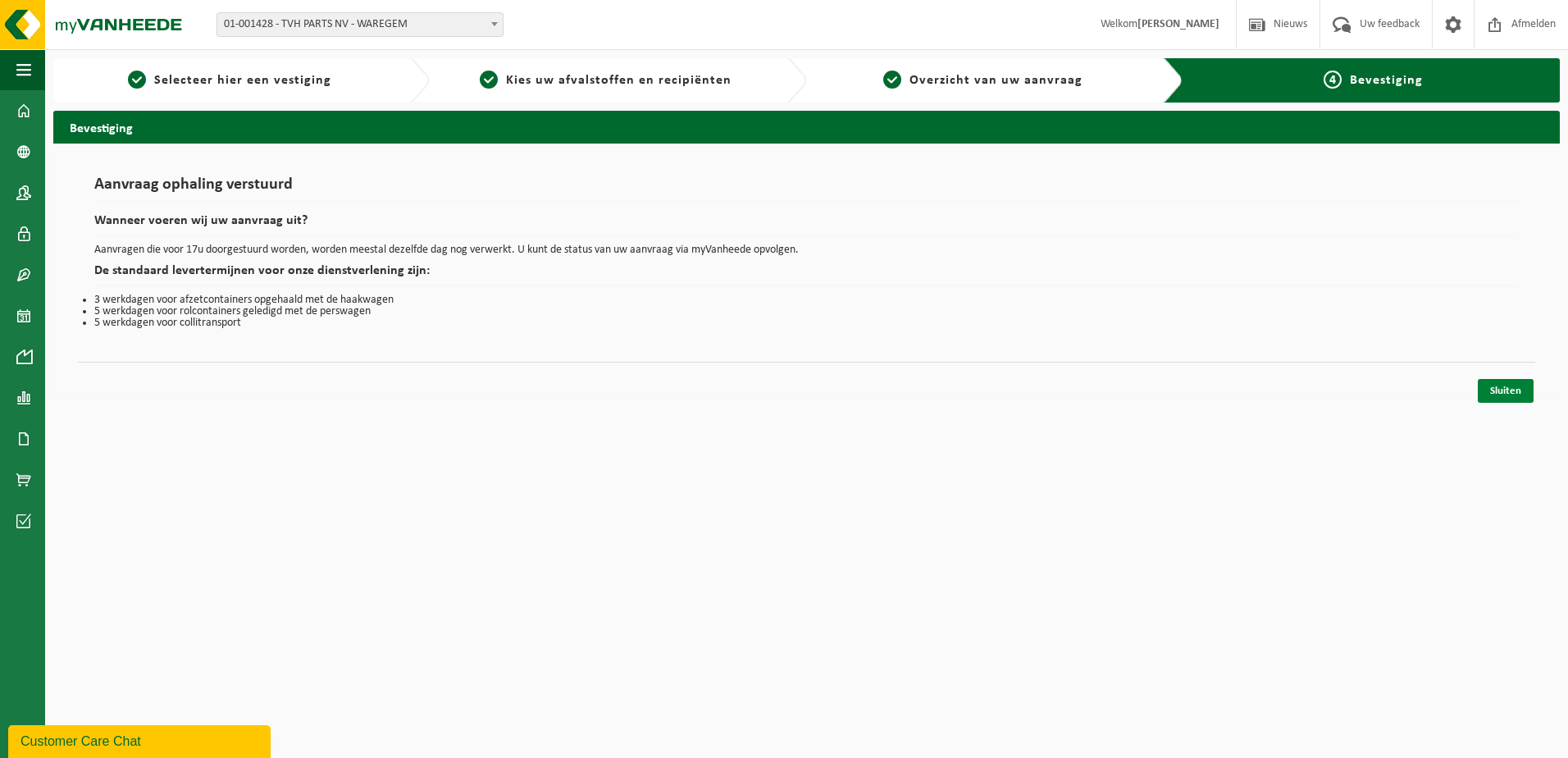
click at [1505, 387] on link "Sluiten" at bounding box center [1506, 390] width 56 height 24
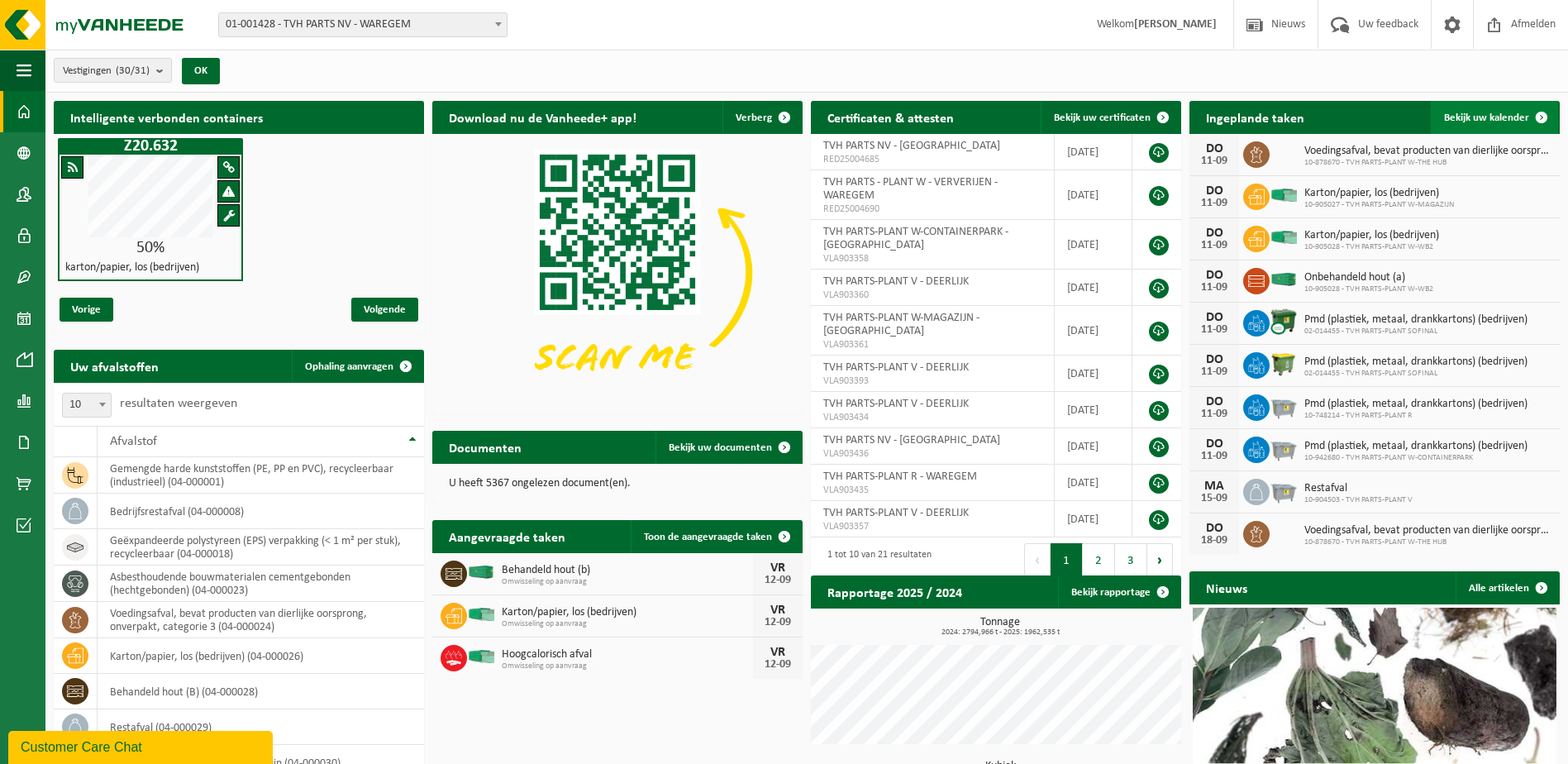
click at [1542, 110] on span at bounding box center [1541, 117] width 33 height 33
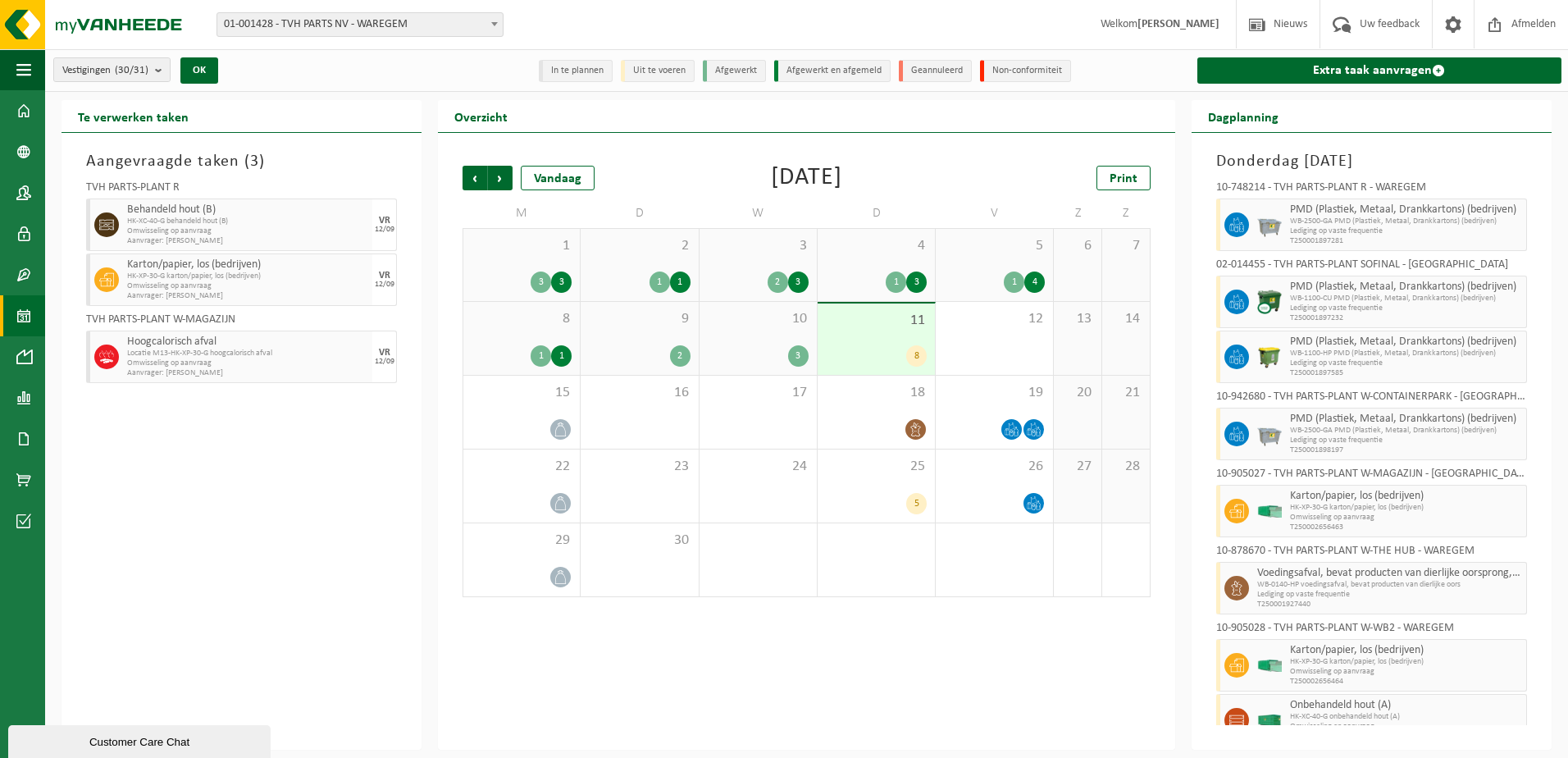
click at [864, 338] on div "11 8" at bounding box center [876, 339] width 118 height 71
click at [821, 672] on div "Vorige Volgende Vandaag September 2025 Print M D W D V Z Z 1 3 3 2 1 1 3 2 3 4 …" at bounding box center [806, 441] width 738 height 617
